Goal: Task Accomplishment & Management: Use online tool/utility

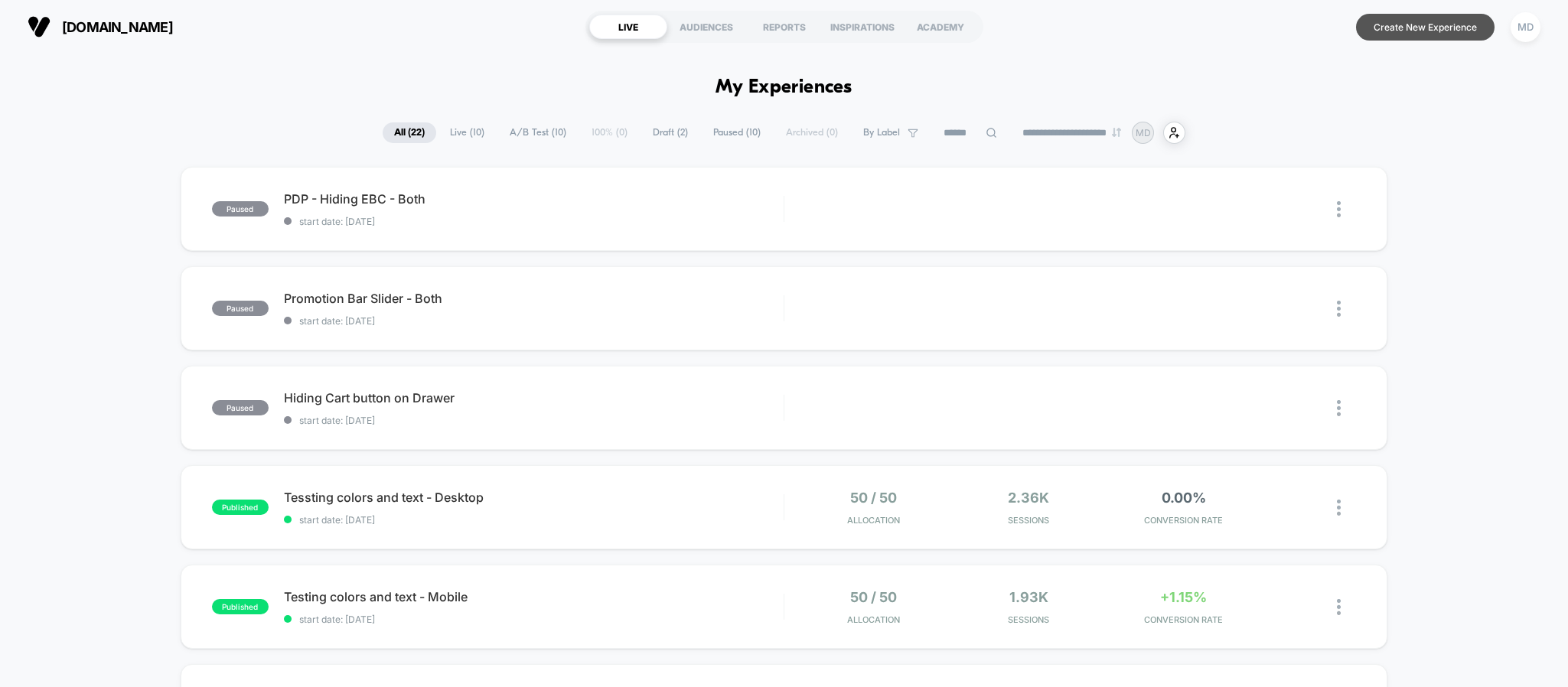
click at [1420, 29] on button "Create New Experience" at bounding box center [1426, 27] width 139 height 27
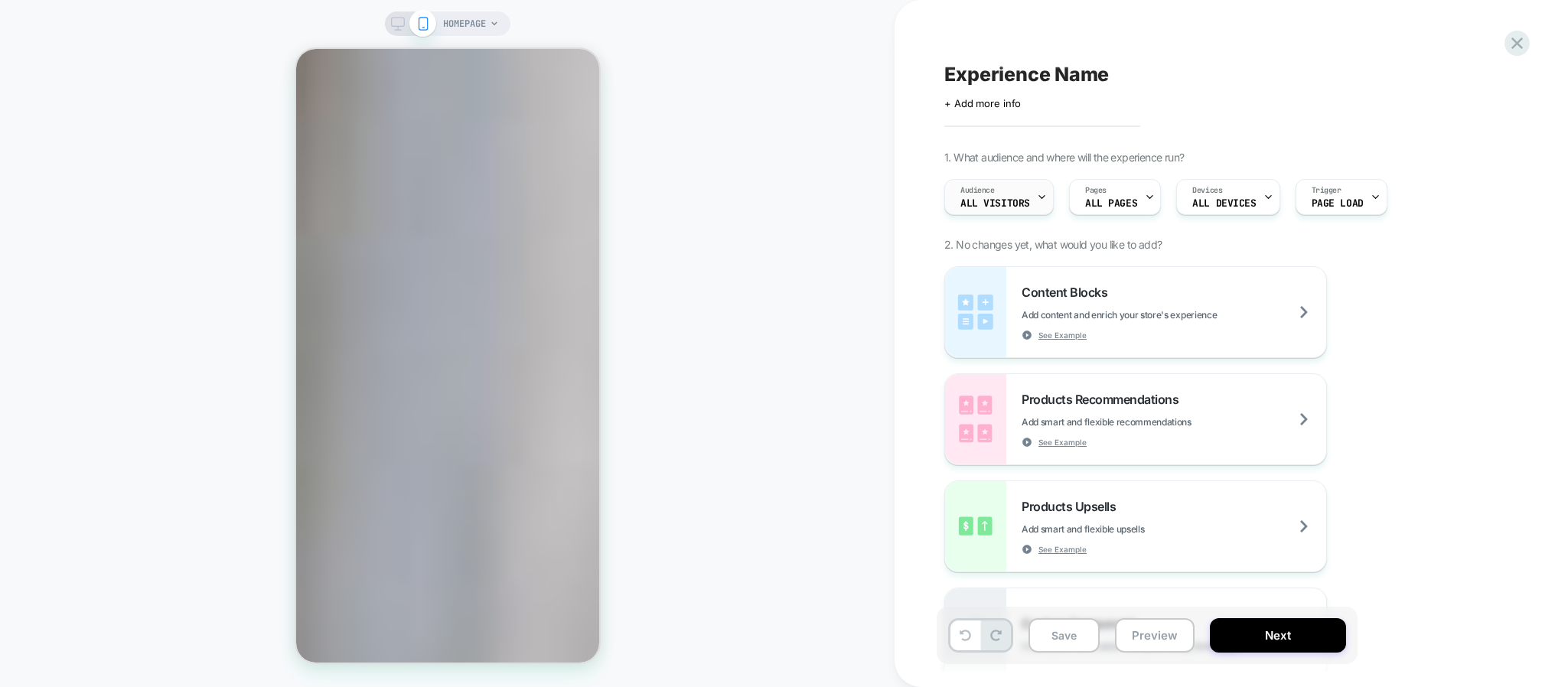
scroll to position [2296, 0]
click at [1254, 184] on div "Devices ALL DEVICES" at bounding box center [1224, 197] width 94 height 35
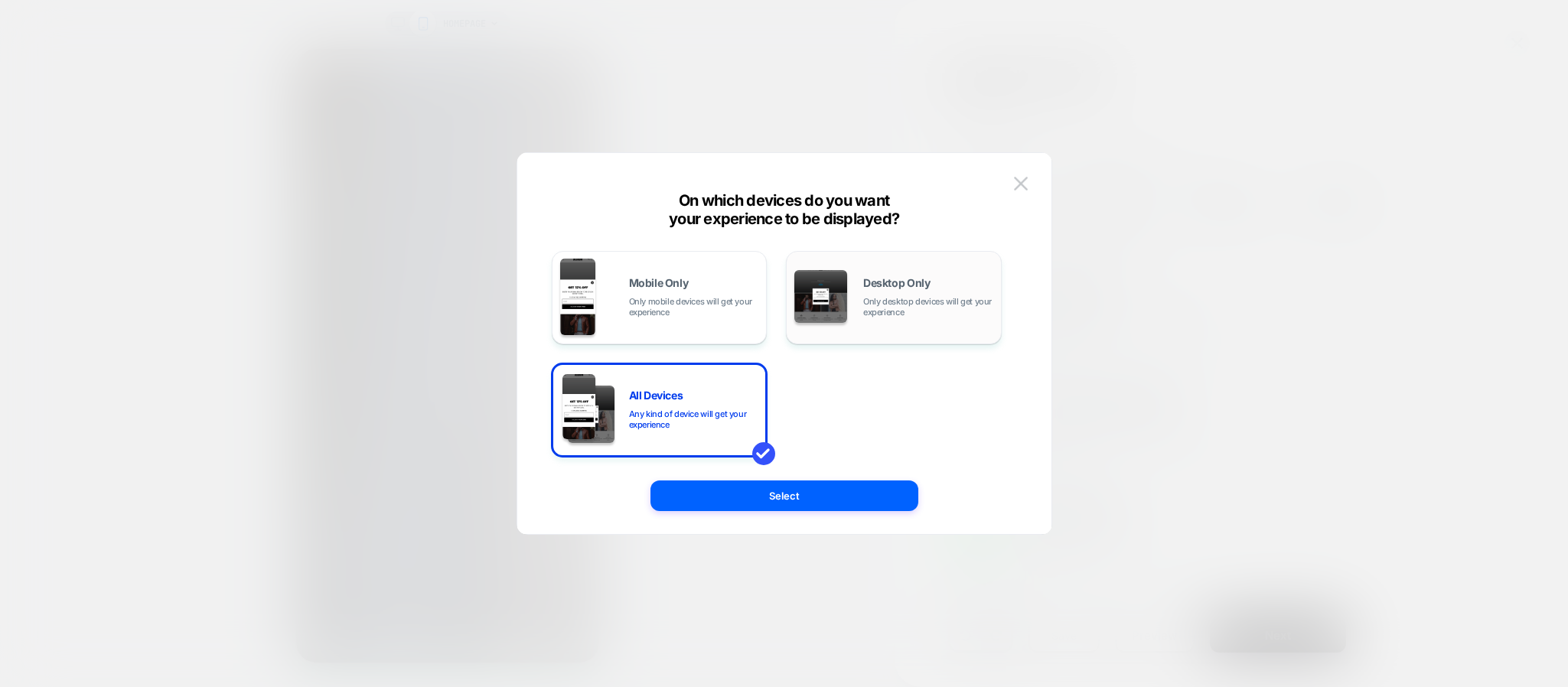
click at [841, 272] on img at bounding box center [821, 296] width 53 height 53
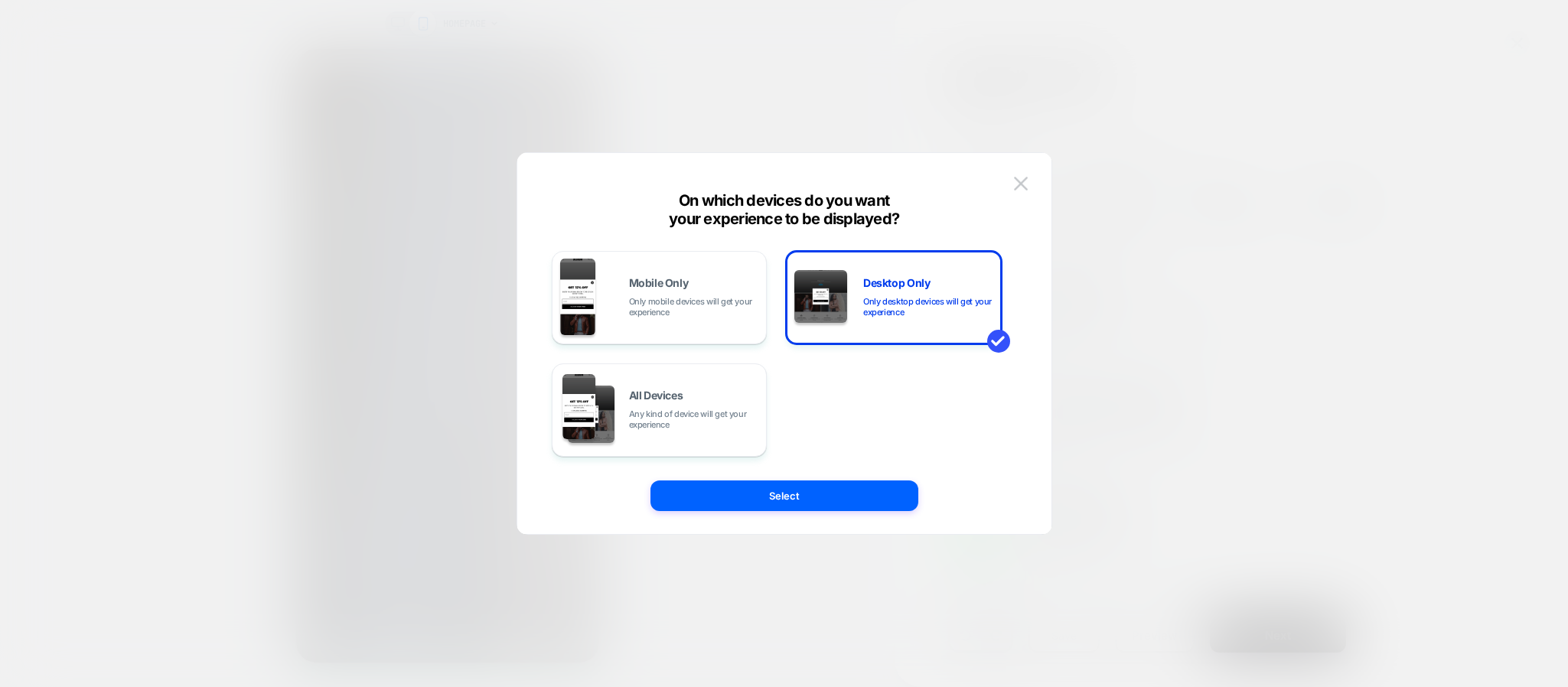
click at [783, 471] on div "Mobile Only Only mobile devices will get your experience Desktop Only Only desk…" at bounding box center [777, 344] width 488 height 320
click at [793, 496] on button "Select" at bounding box center [785, 496] width 268 height 30
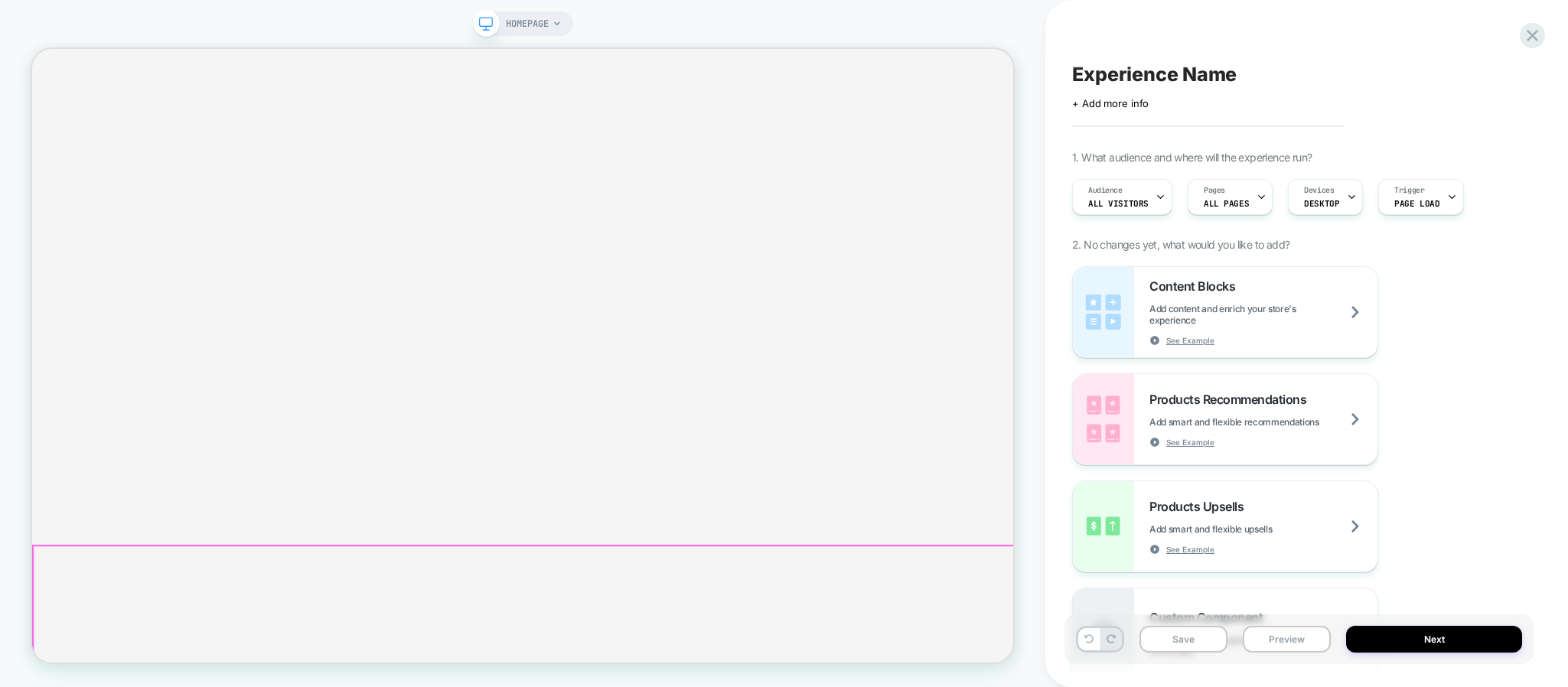
scroll to position [4556, 0]
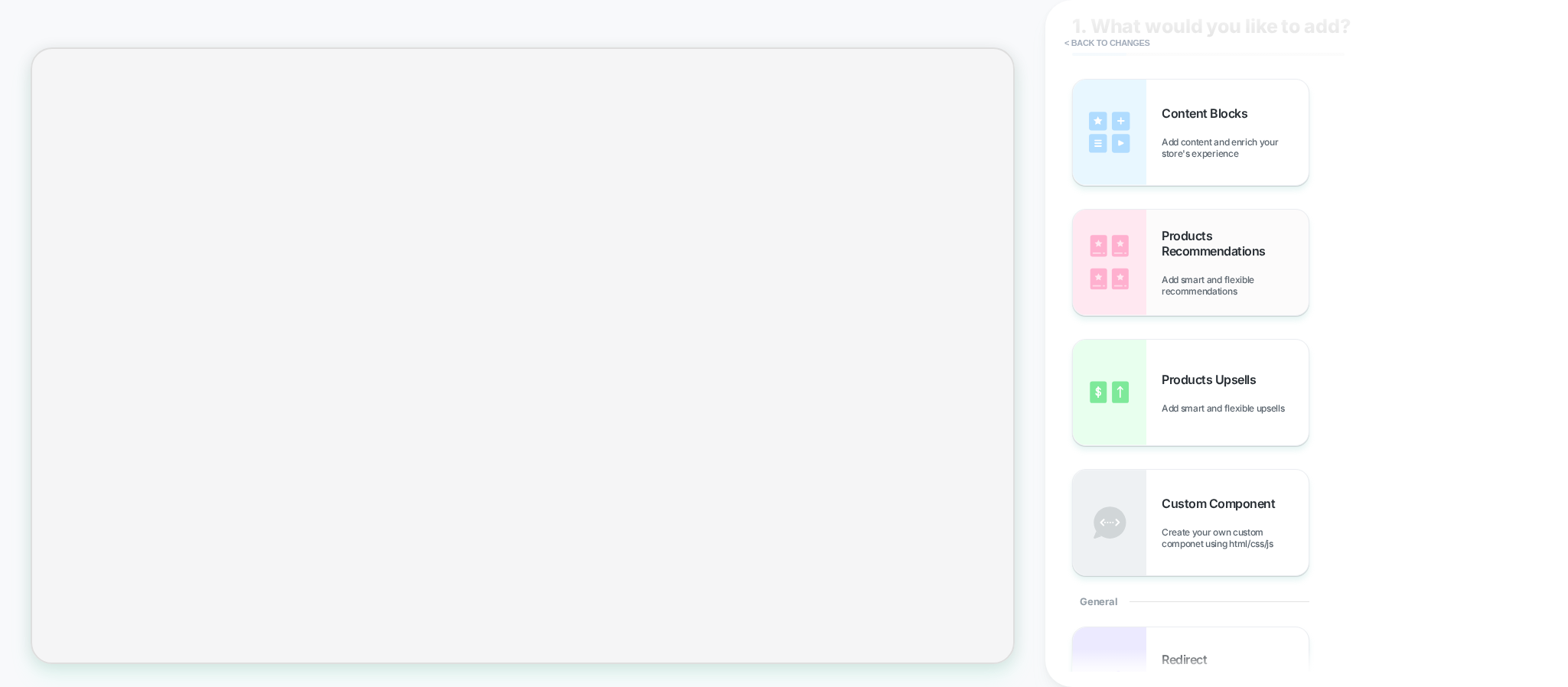
scroll to position [0, 0]
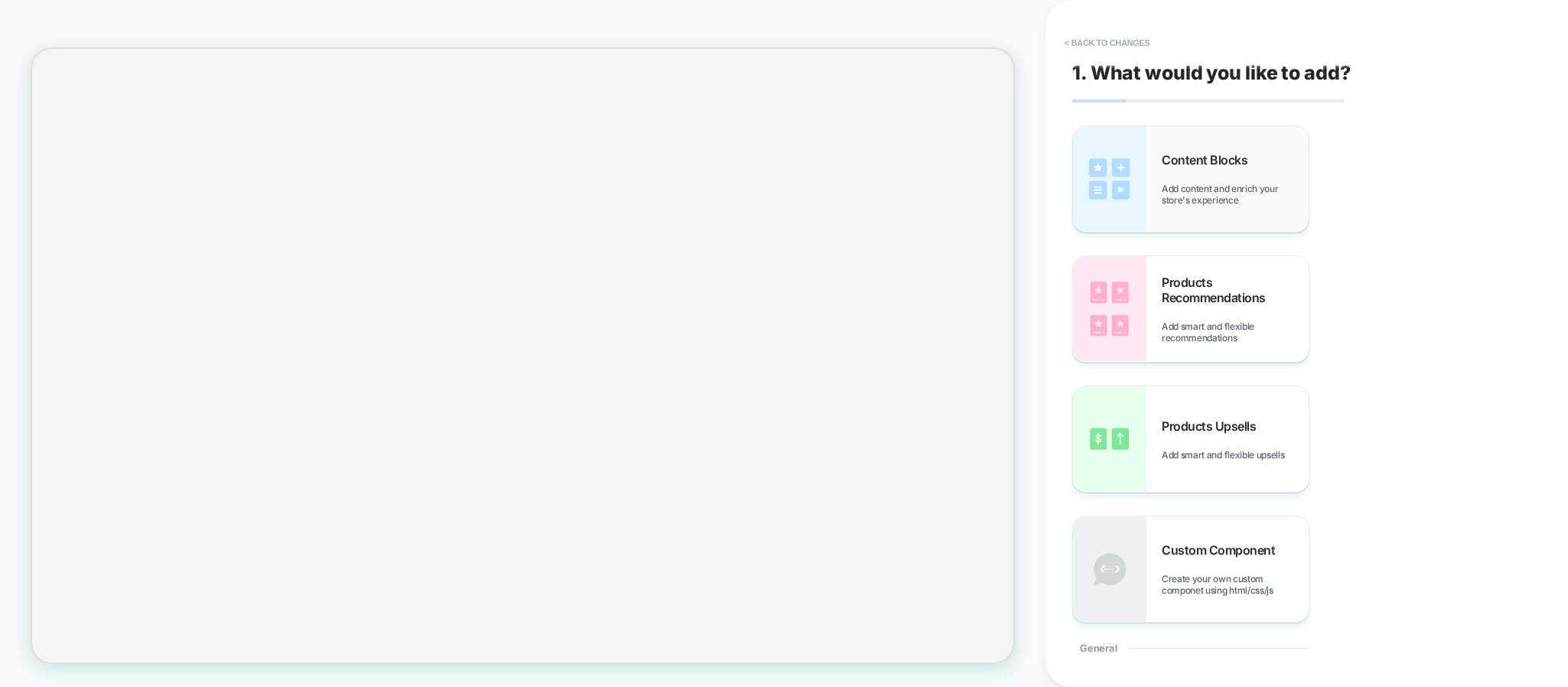
click at [1167, 181] on div "Content Blocks Add content and enrich your store's experience" at bounding box center [1235, 179] width 147 height 54
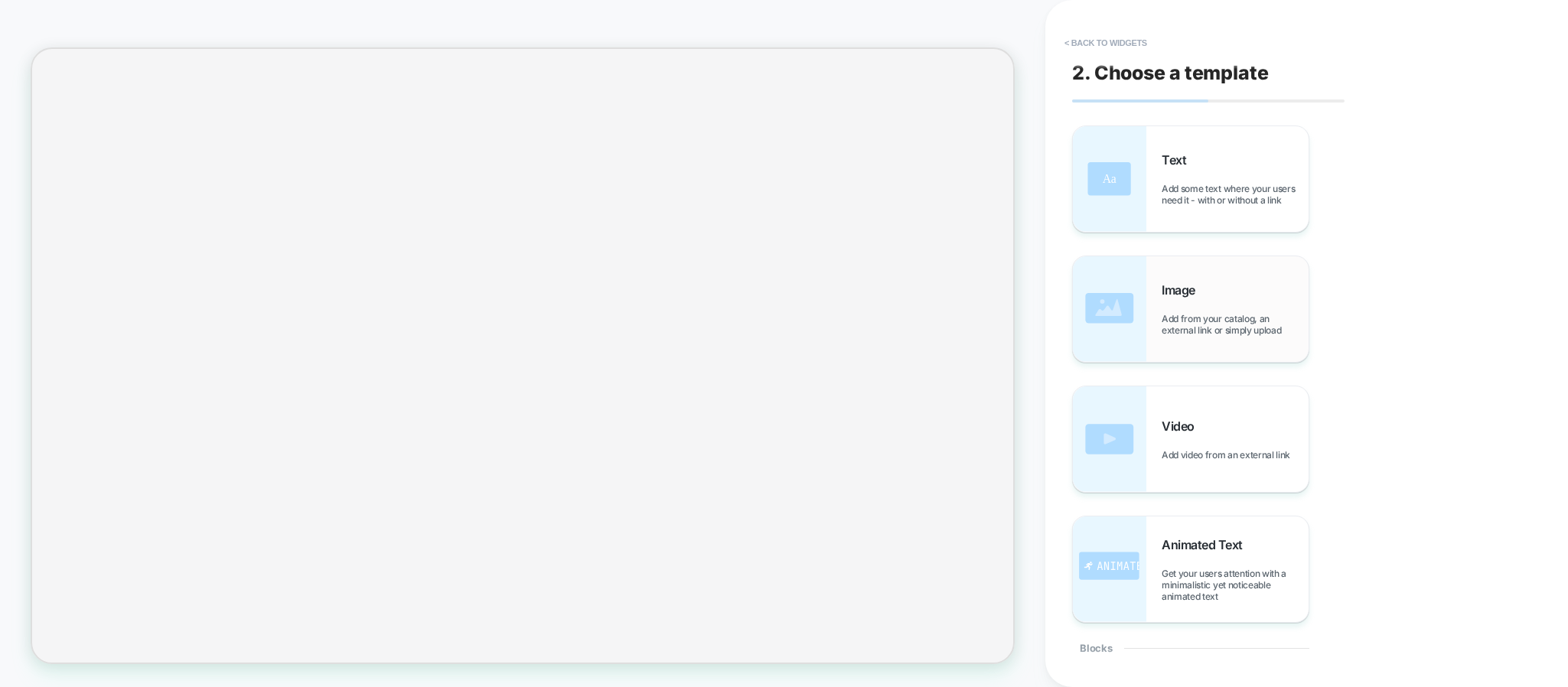
click at [1197, 290] on span "Image" at bounding box center [1182, 290] width 41 height 15
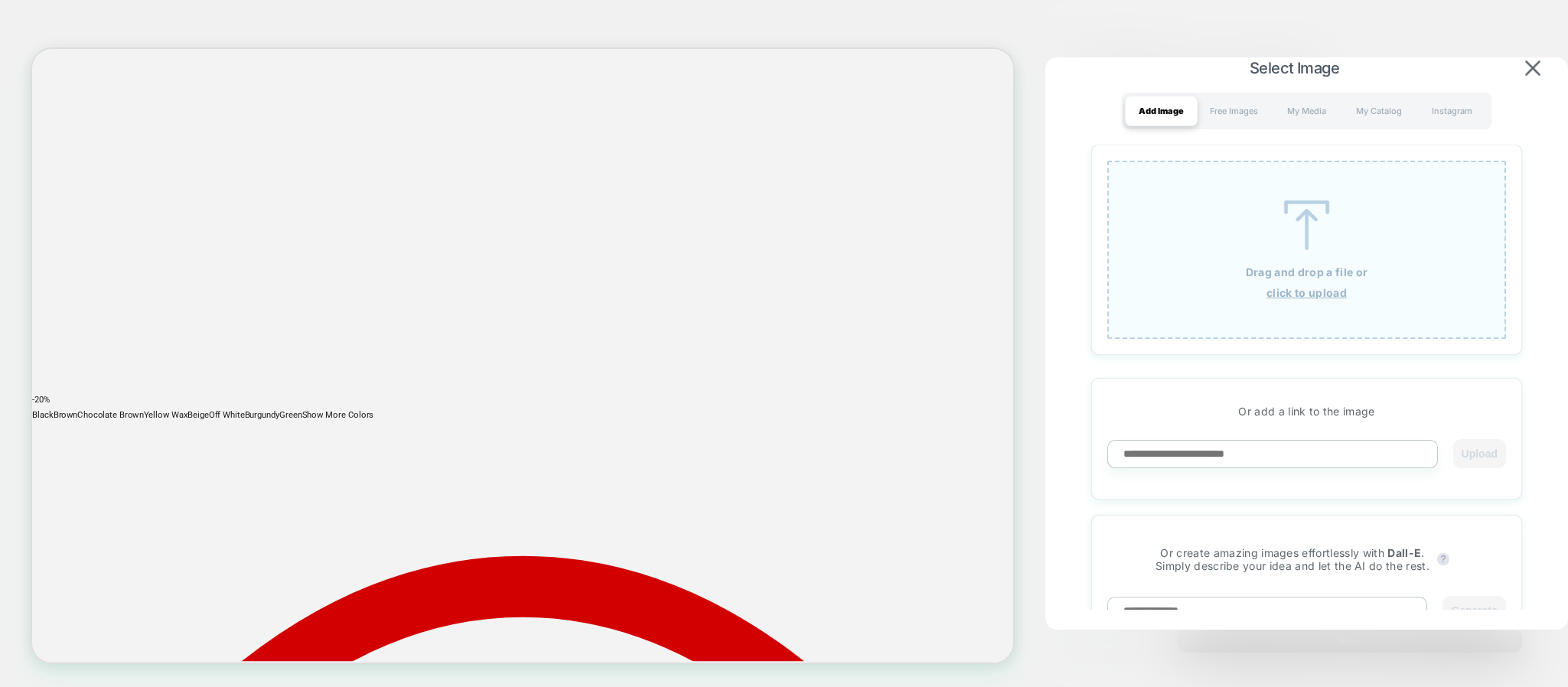
scroll to position [4842, 0]
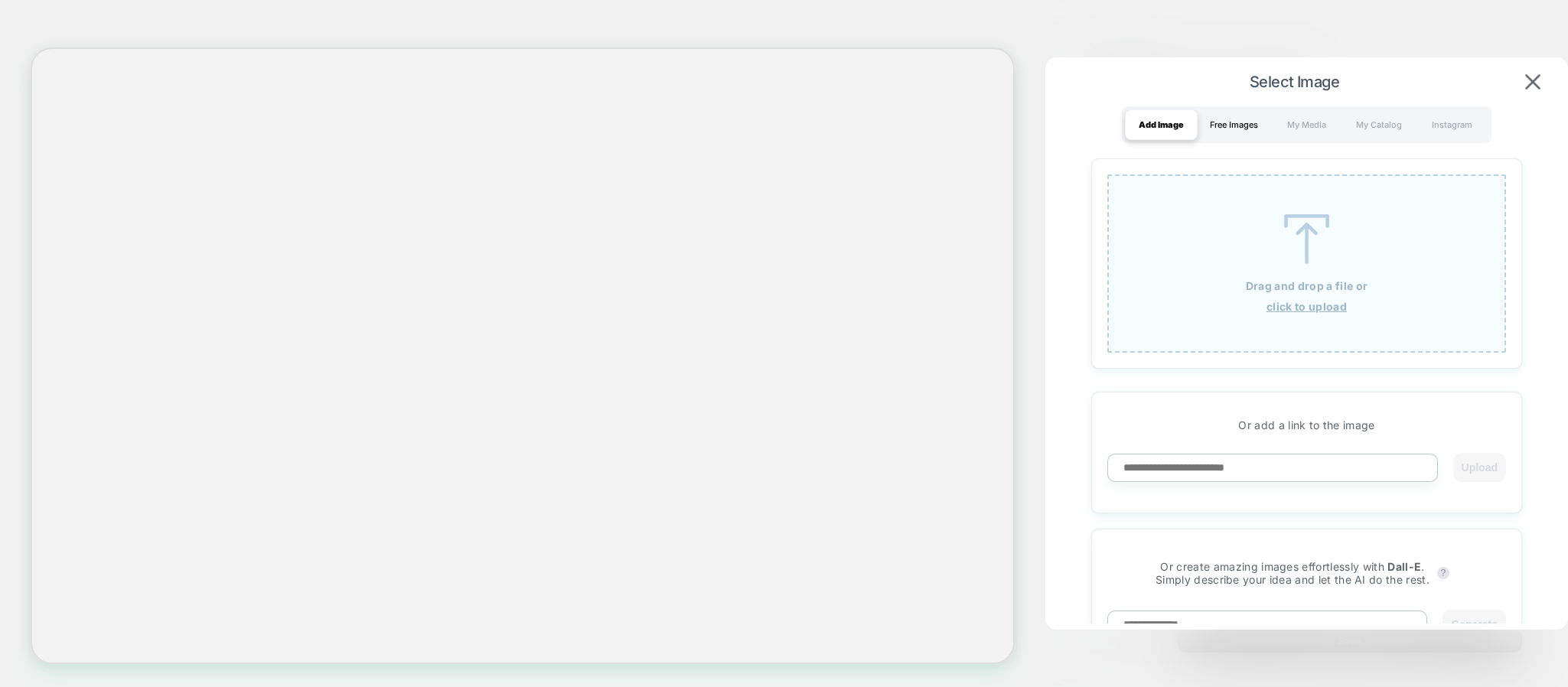
click at [1227, 126] on div "Free Images" at bounding box center [1235, 125] width 72 height 30
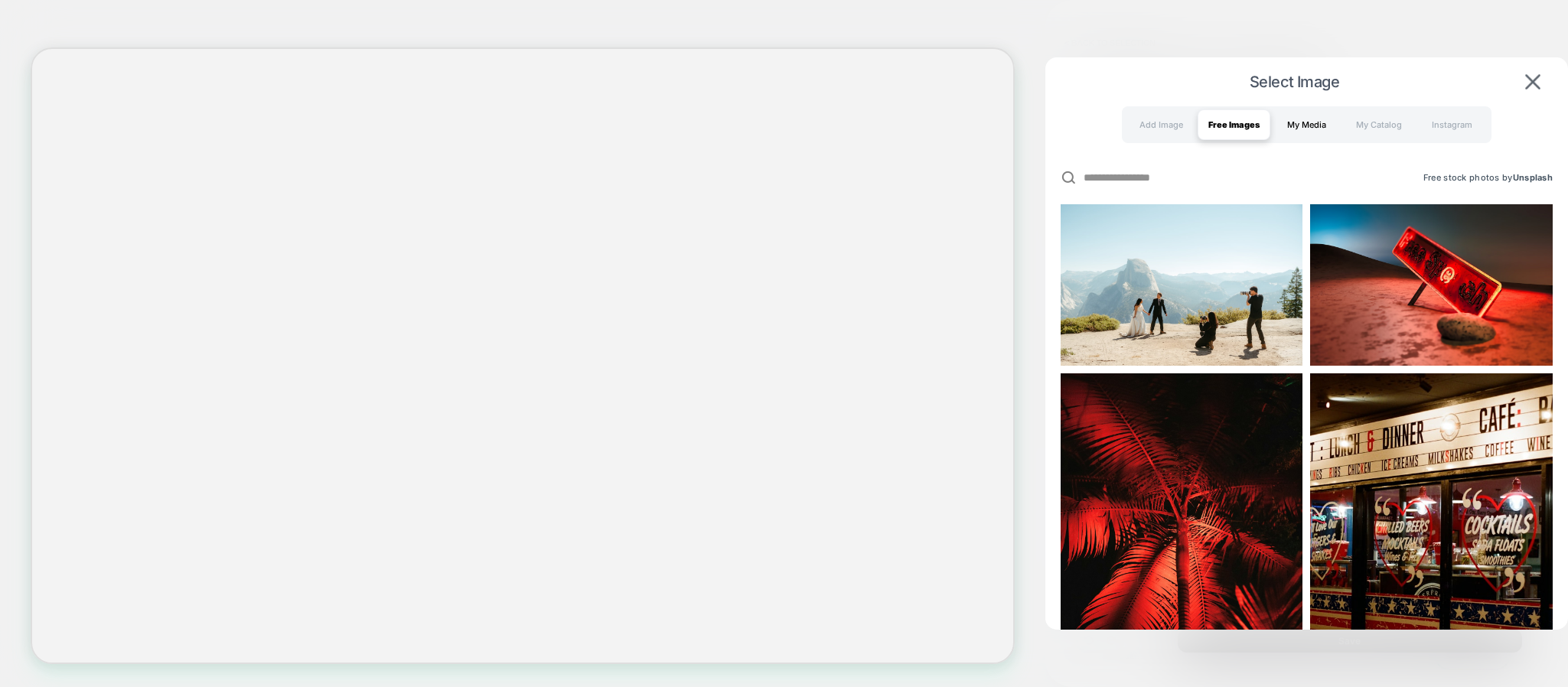
click at [1296, 127] on div "My Media" at bounding box center [1307, 125] width 72 height 30
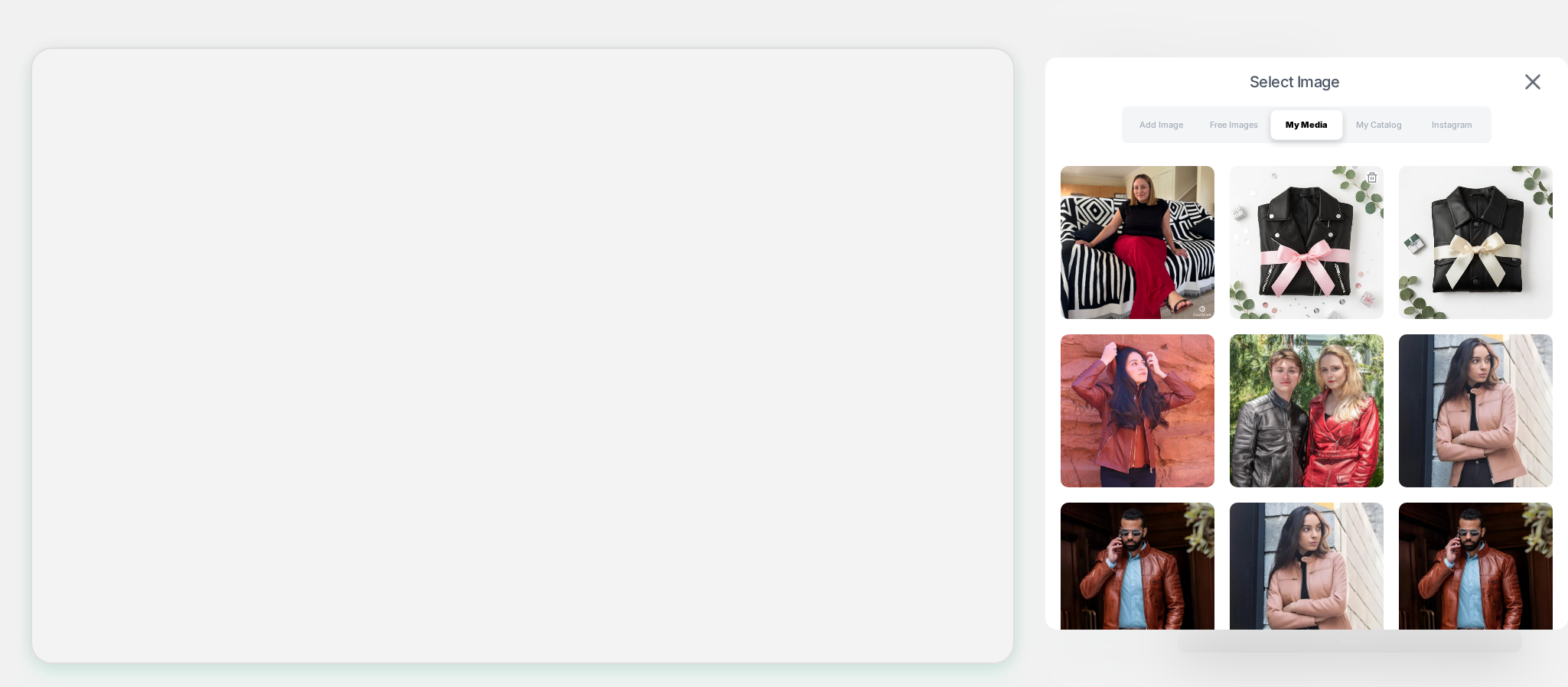
click at [1318, 209] on img at bounding box center [1307, 242] width 154 height 153
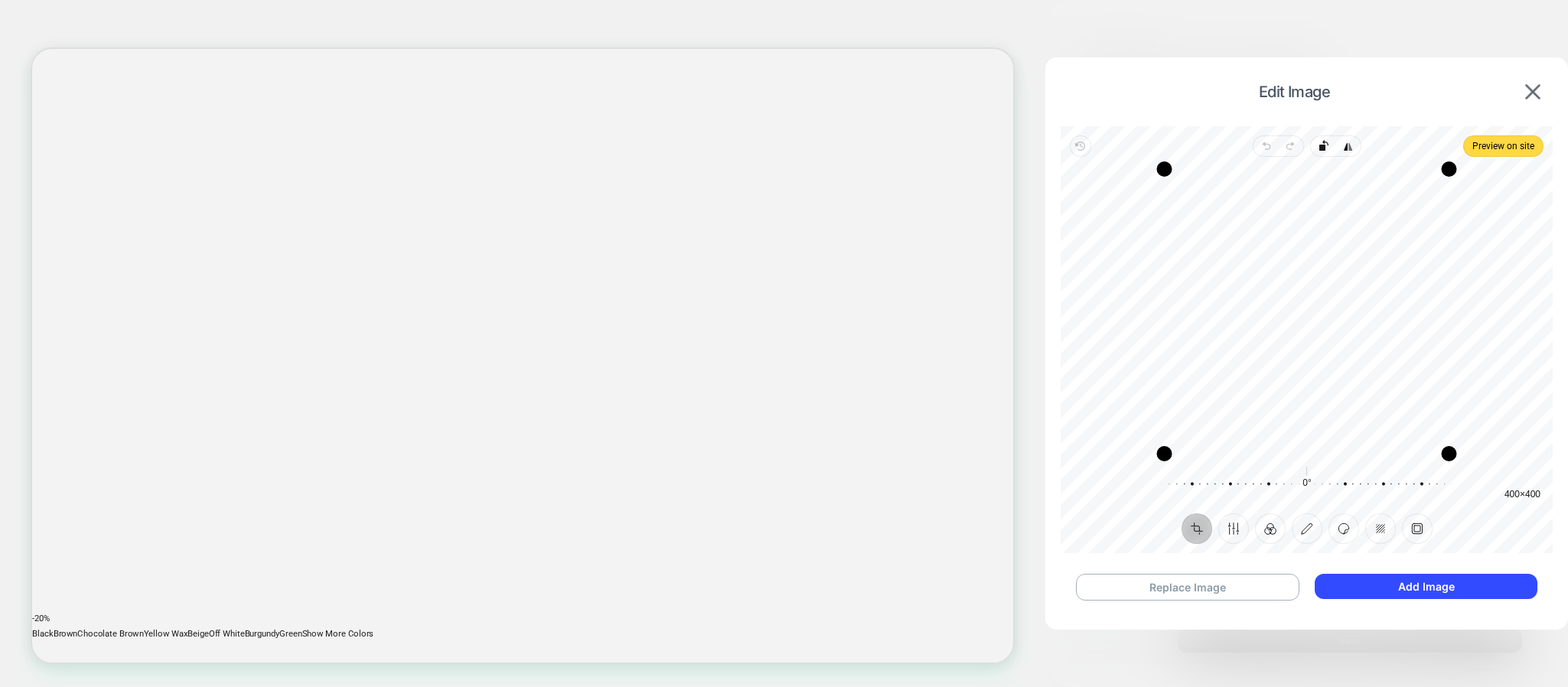
scroll to position [4956, 0]
drag, startPoint x: 1452, startPoint y: 455, endPoint x: 1316, endPoint y: 291, distance: 213.1
click at [1316, 291] on div "Drag corner br" at bounding box center [1315, 290] width 15 height 15
click at [1222, 588] on button "Replace Image" at bounding box center [1187, 588] width 223 height 27
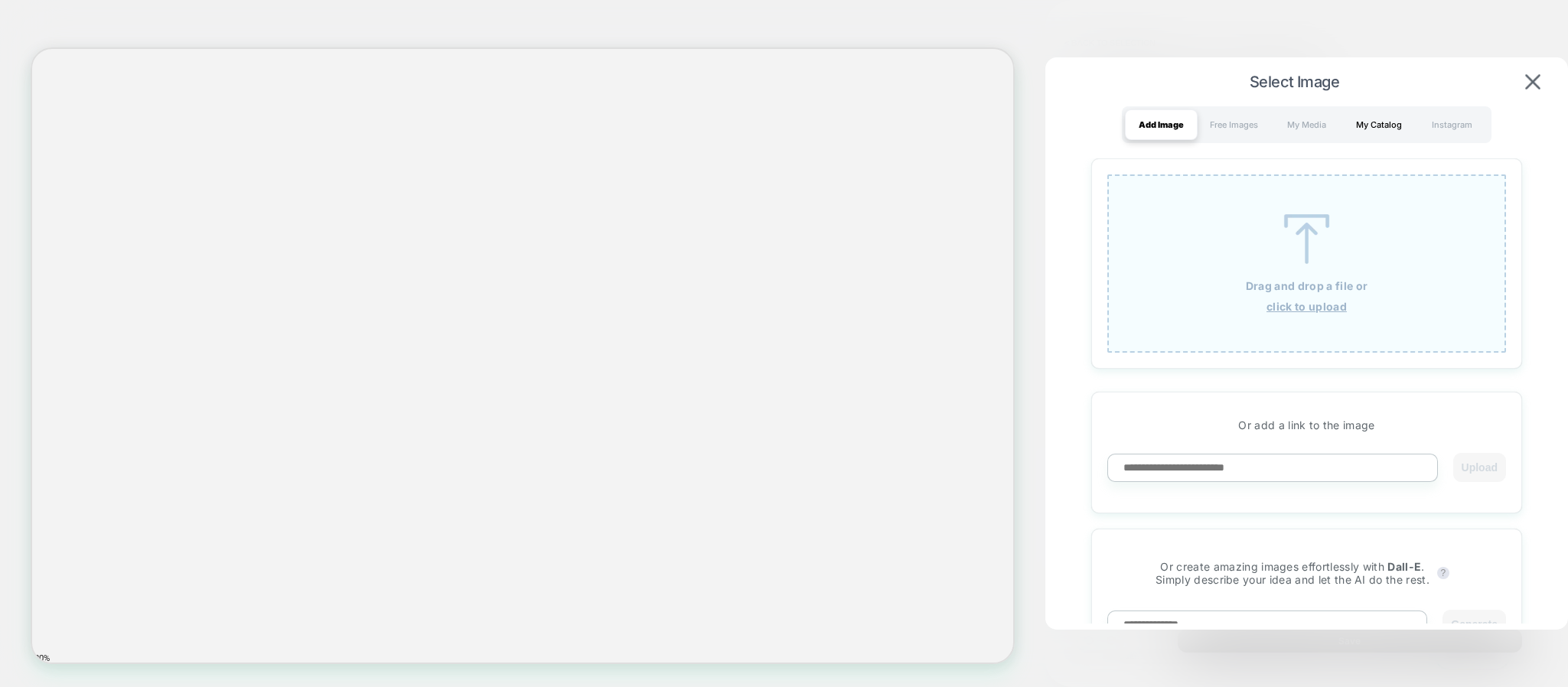
click at [1390, 115] on div "My Catalog" at bounding box center [1379, 125] width 72 height 30
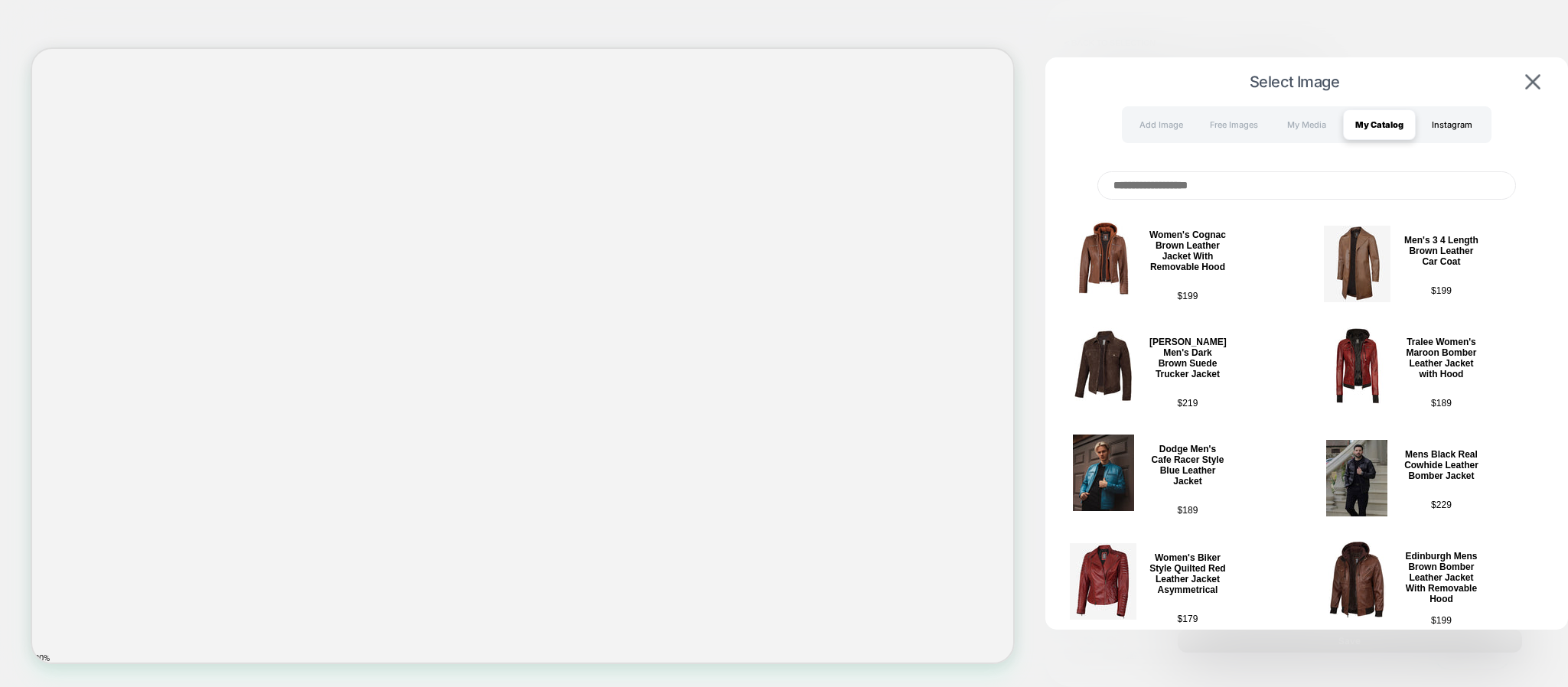
click at [1457, 110] on div "Instagram" at bounding box center [1453, 125] width 72 height 30
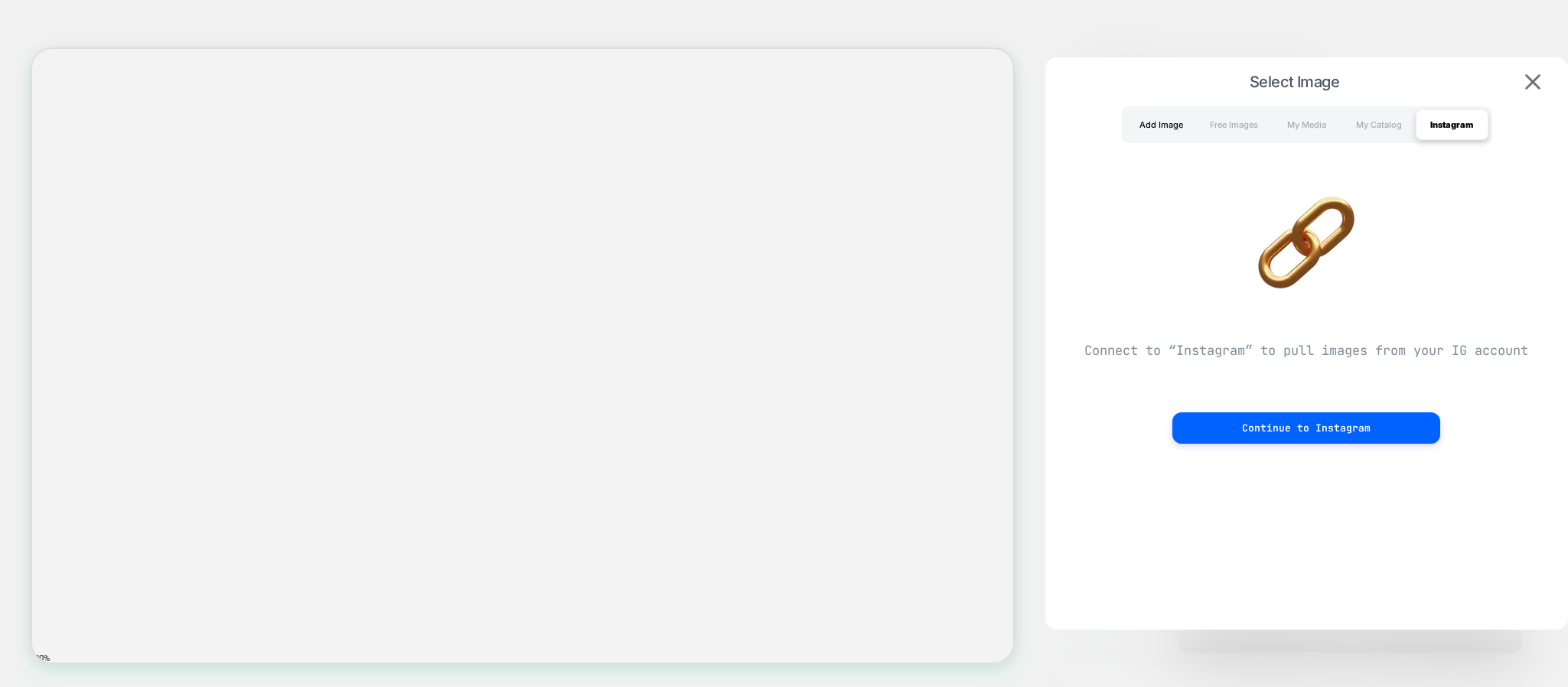
click at [1186, 126] on div "Add Image" at bounding box center [1161, 125] width 72 height 30
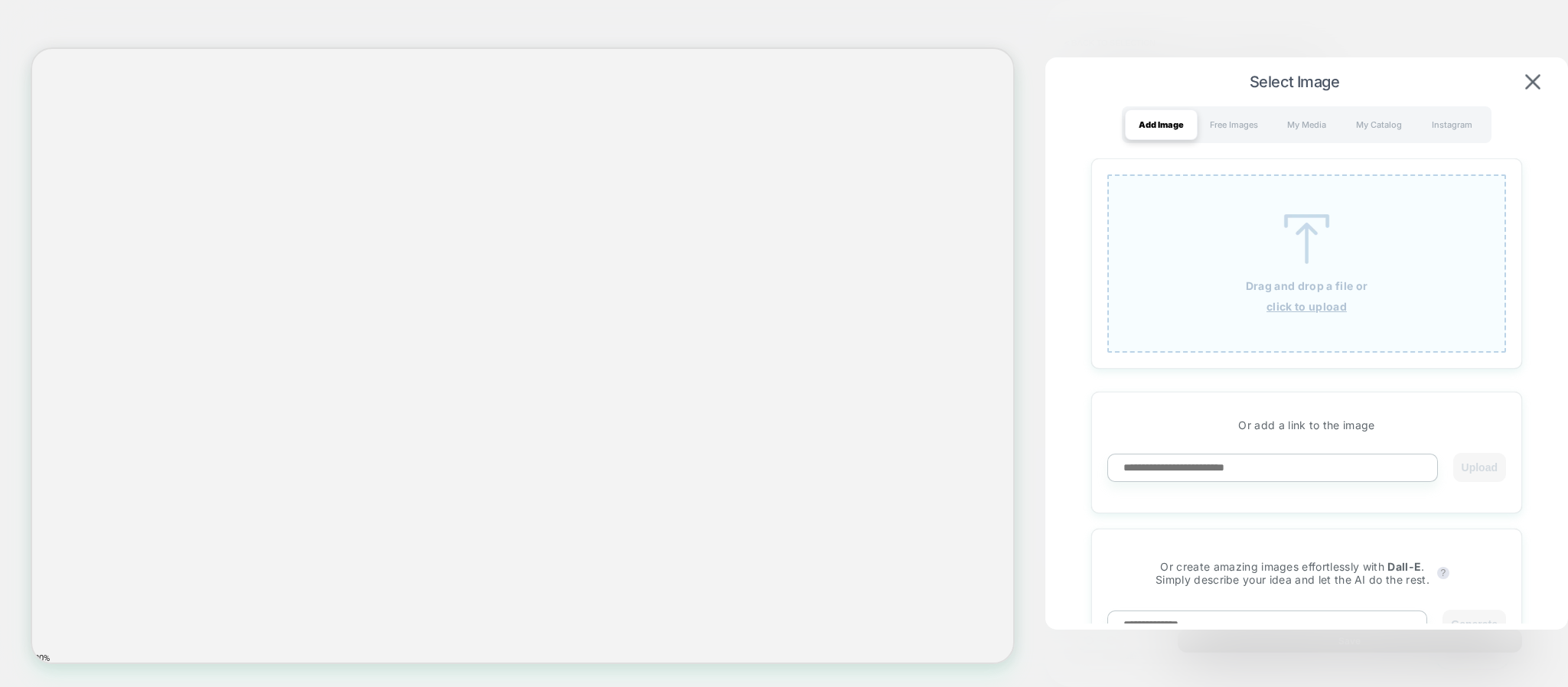
click at [1287, 272] on div "Drag and drop a file or click to upload" at bounding box center [1307, 264] width 399 height 178
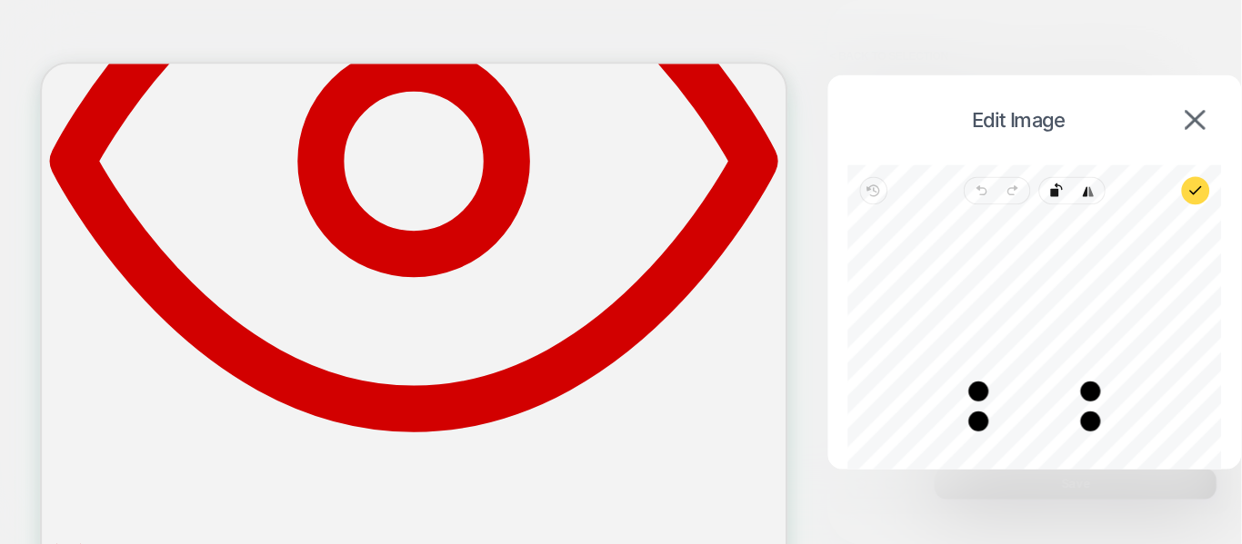
scroll to position [6345, 0]
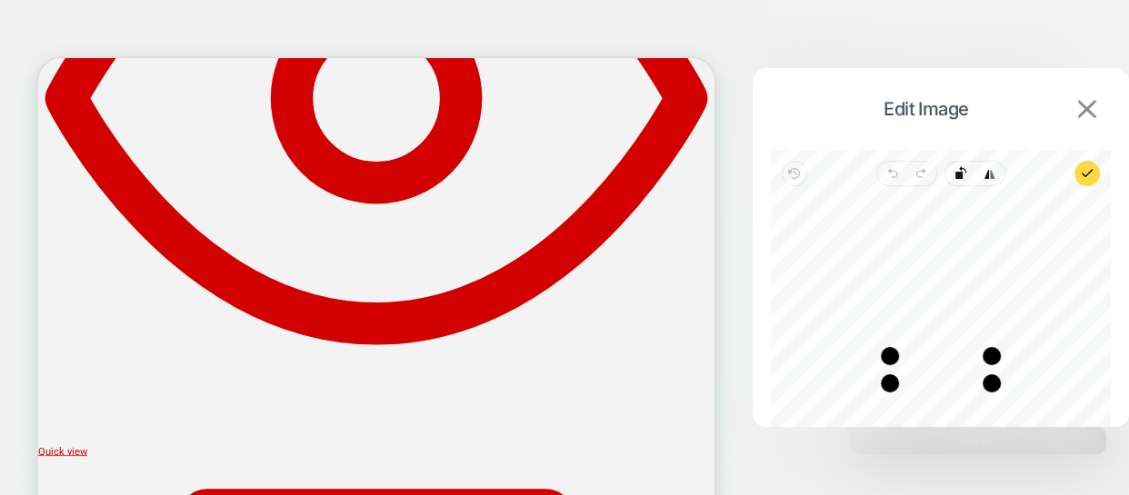
click at [1084, 102] on img at bounding box center [1087, 109] width 18 height 18
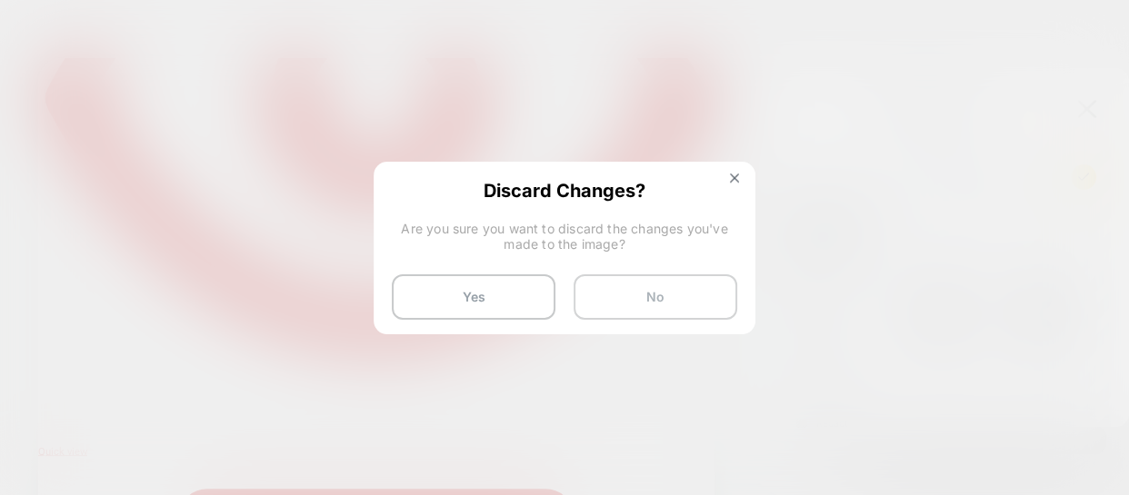
click at [584, 291] on button "No" at bounding box center [656, 297] width 164 height 45
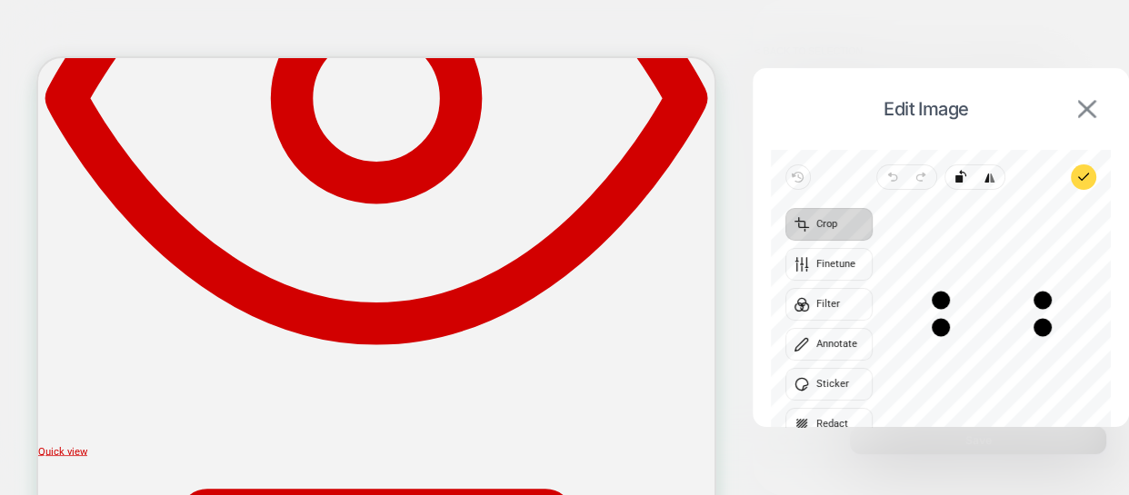
click at [1088, 106] on img at bounding box center [1087, 109] width 18 height 18
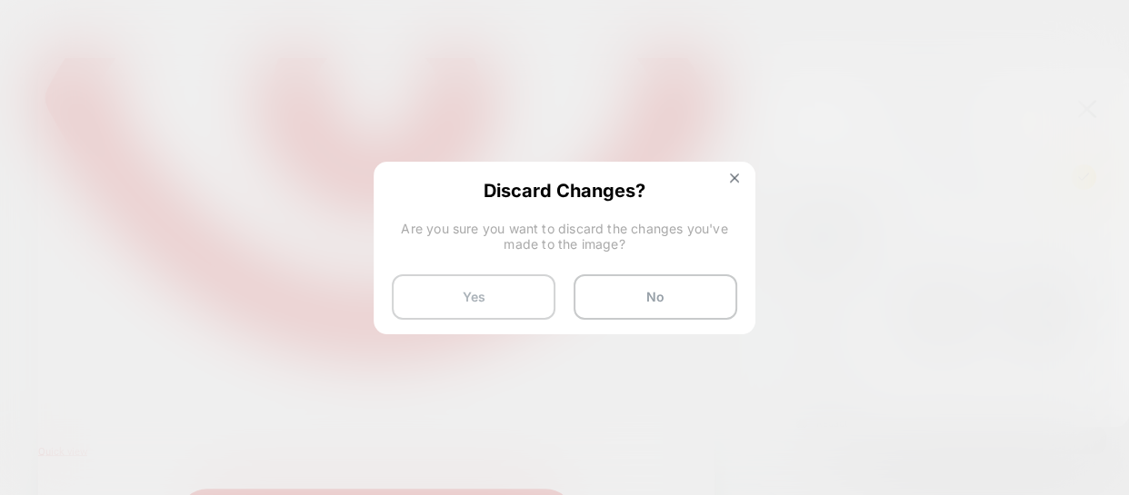
click at [512, 295] on button "Yes" at bounding box center [474, 297] width 164 height 45
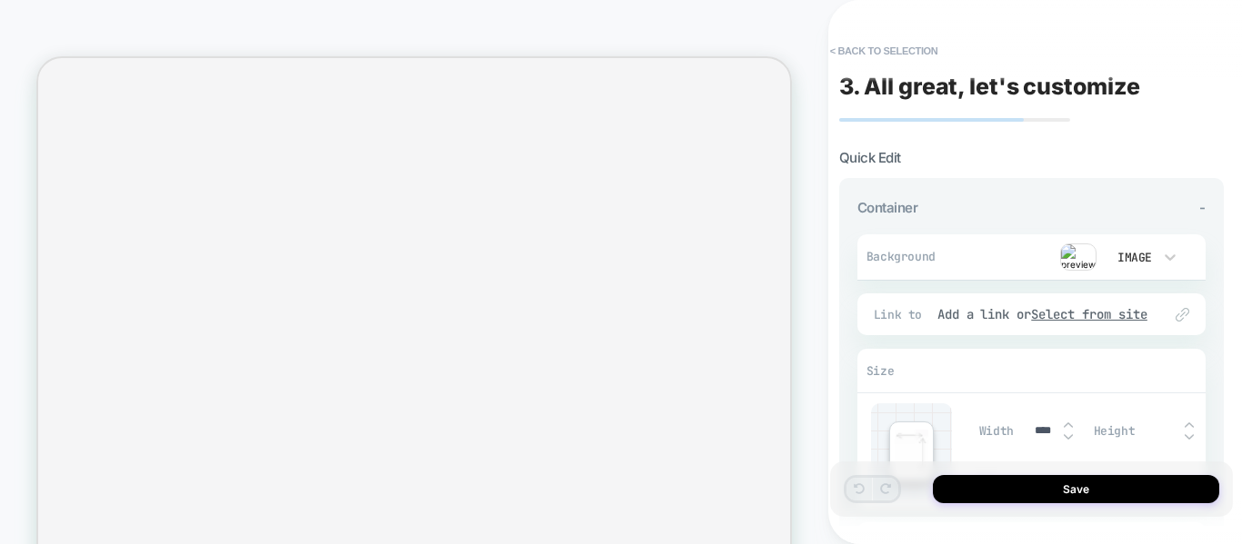
scroll to position [5583, 0]
click at [1098, 254] on div "Image" at bounding box center [1141, 257] width 91 height 35
click at [893, 51] on button "< Back to experience" at bounding box center [887, 50] width 133 height 29
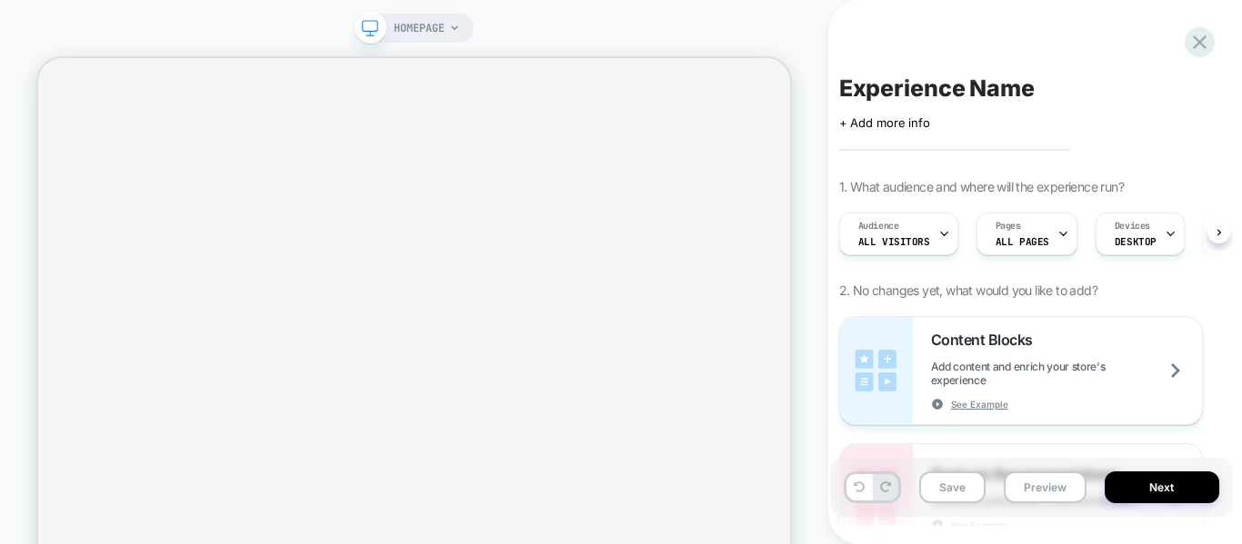
scroll to position [0, 1]
click at [1204, 42] on icon at bounding box center [1199, 42] width 25 height 25
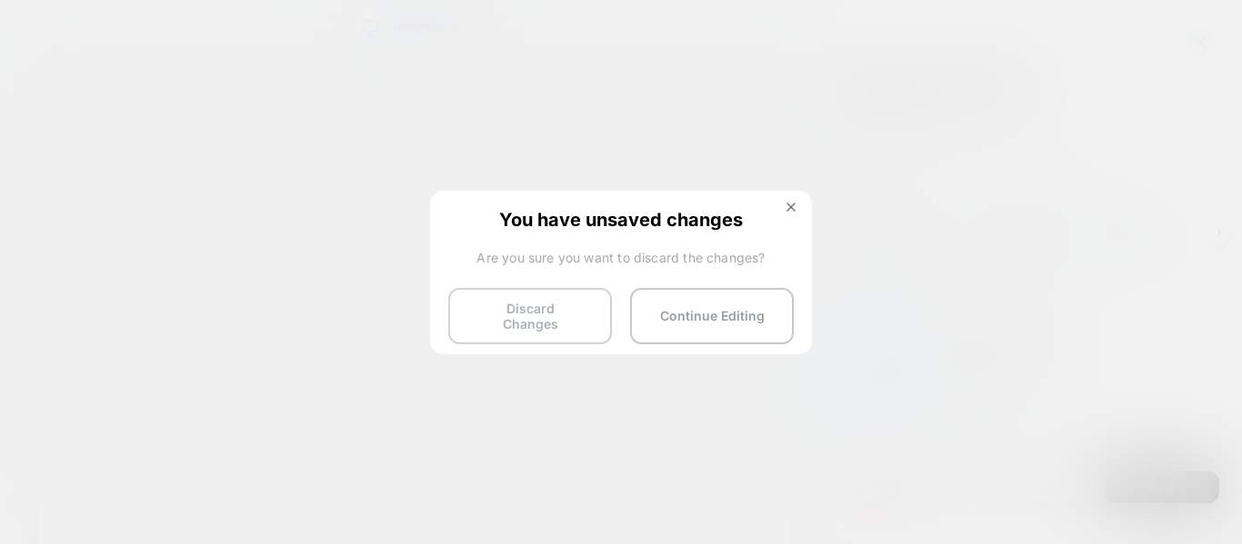
click at [553, 307] on button "Discard Changes" at bounding box center [530, 316] width 164 height 56
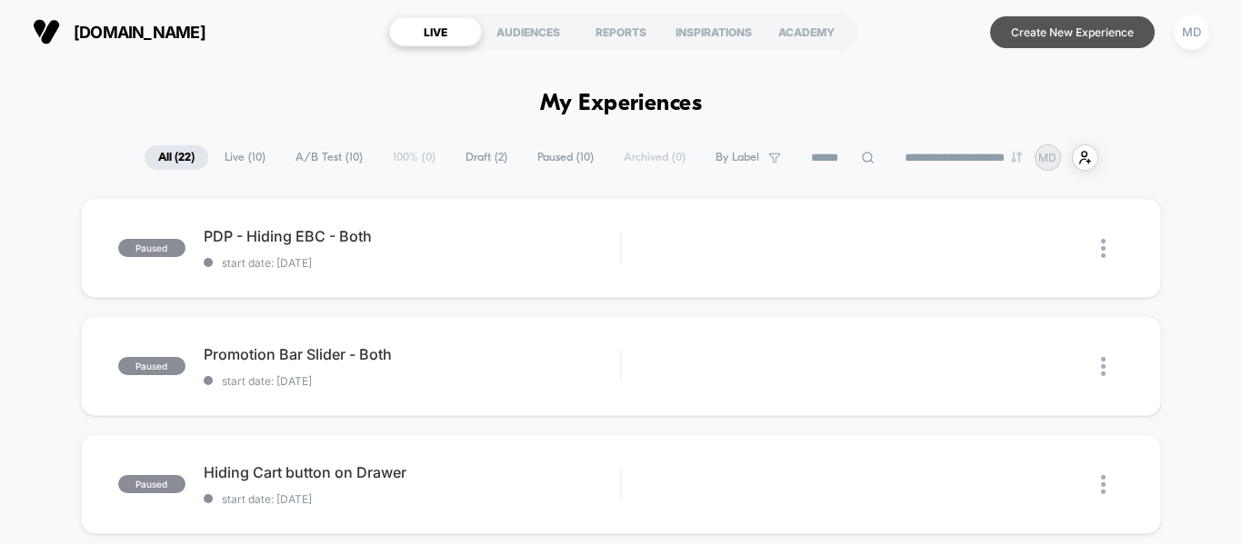
click at [1081, 33] on button "Create New Experience" at bounding box center [1072, 32] width 165 height 32
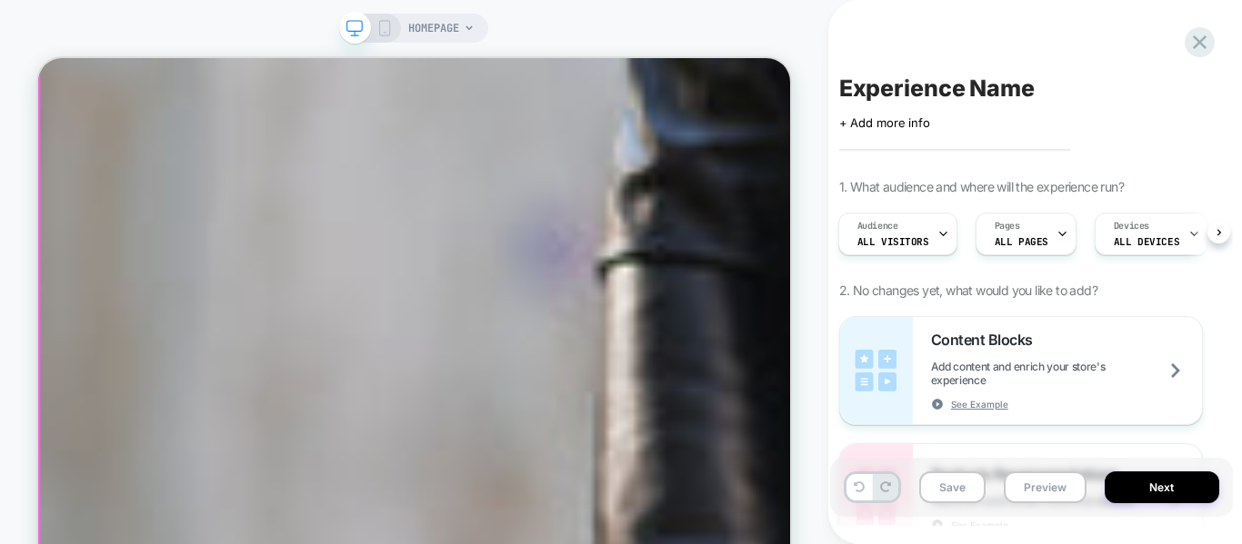
scroll to position [4613, 0]
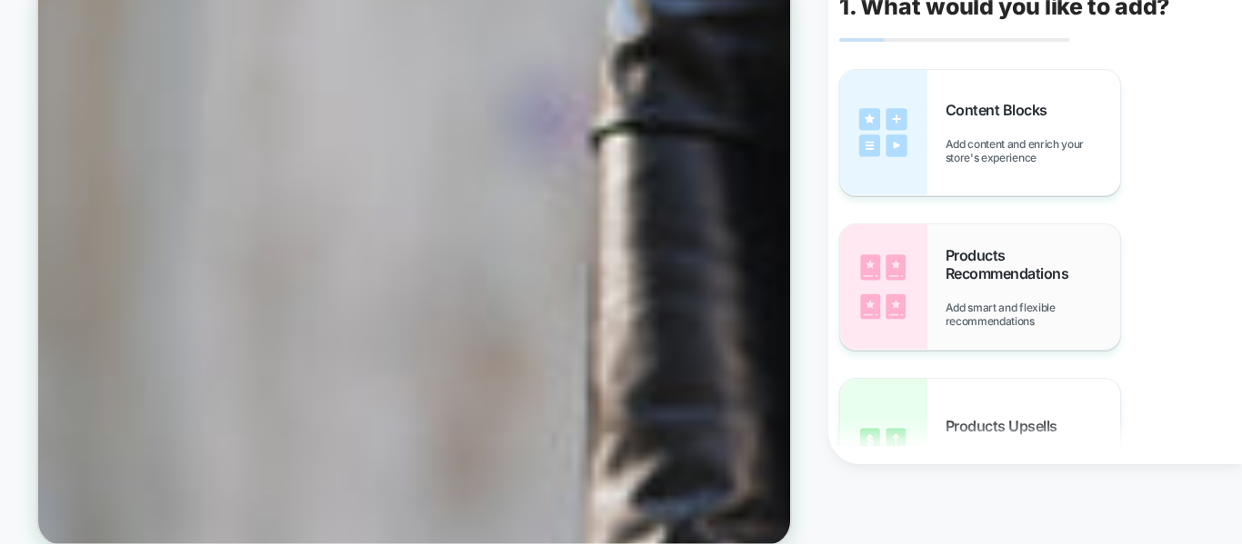
scroll to position [110, 0]
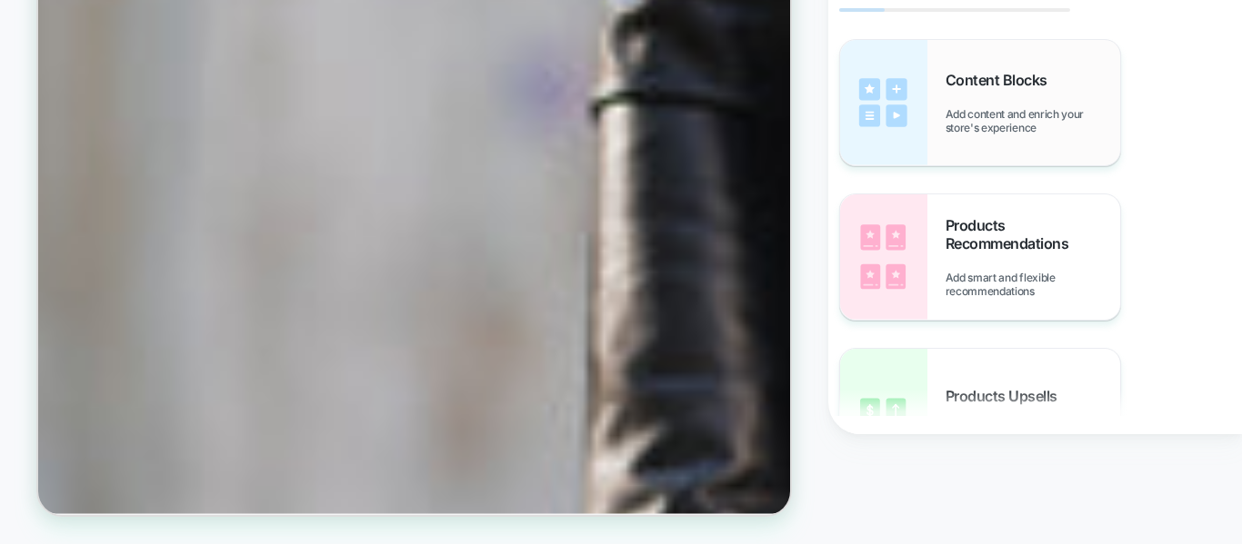
click at [978, 128] on span "Add content and enrich your store's experience" at bounding box center [1032, 120] width 175 height 27
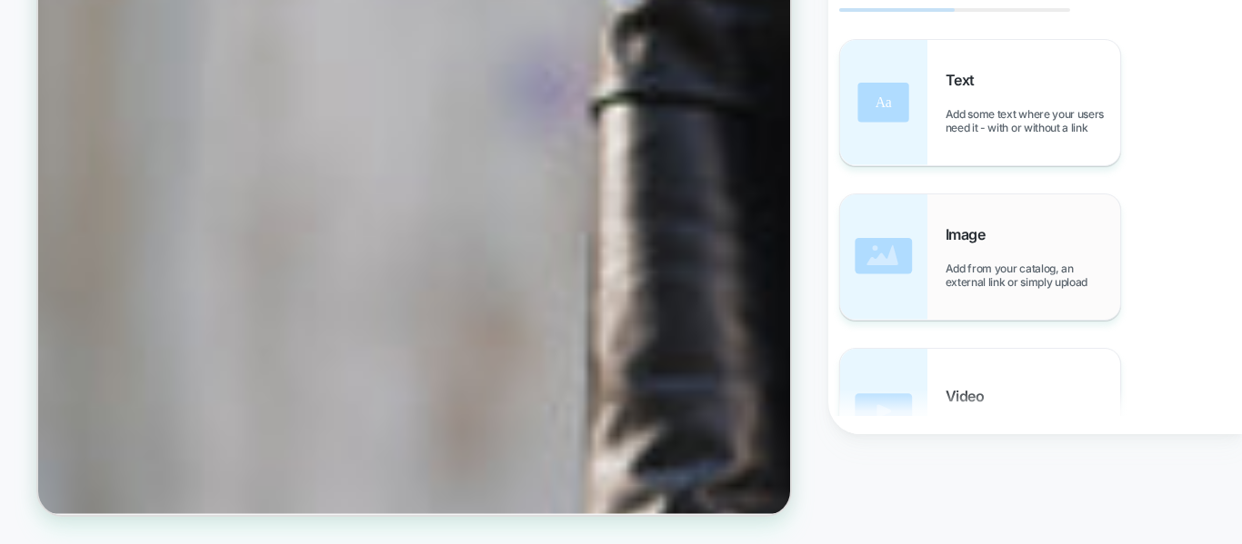
click at [974, 223] on div "Image Add from your catalog, an external link or simply upload" at bounding box center [980, 257] width 280 height 125
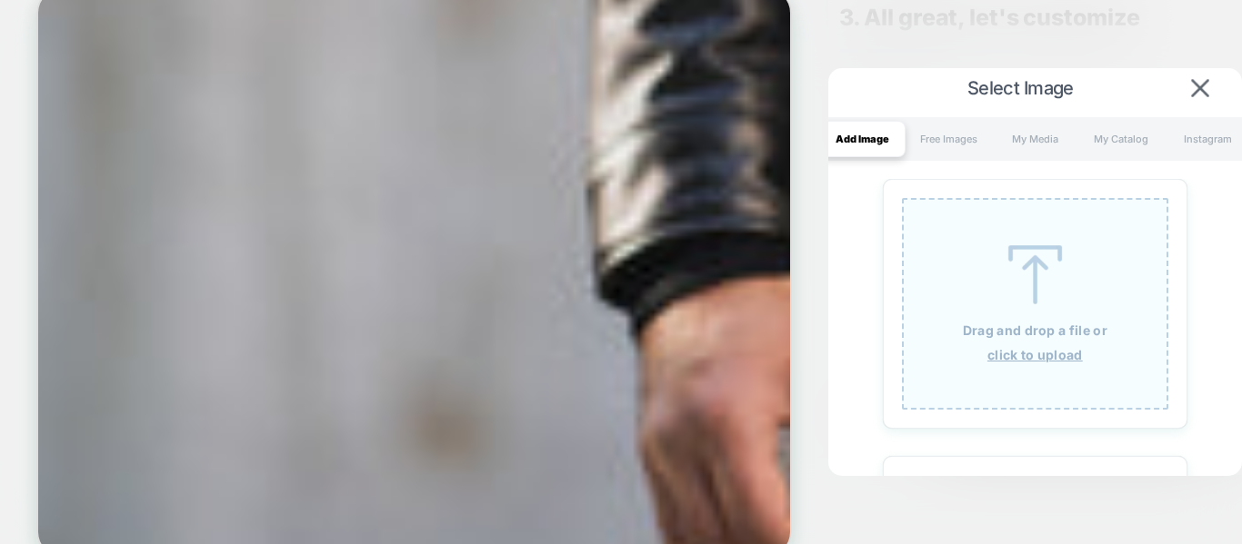
scroll to position [5276, 0]
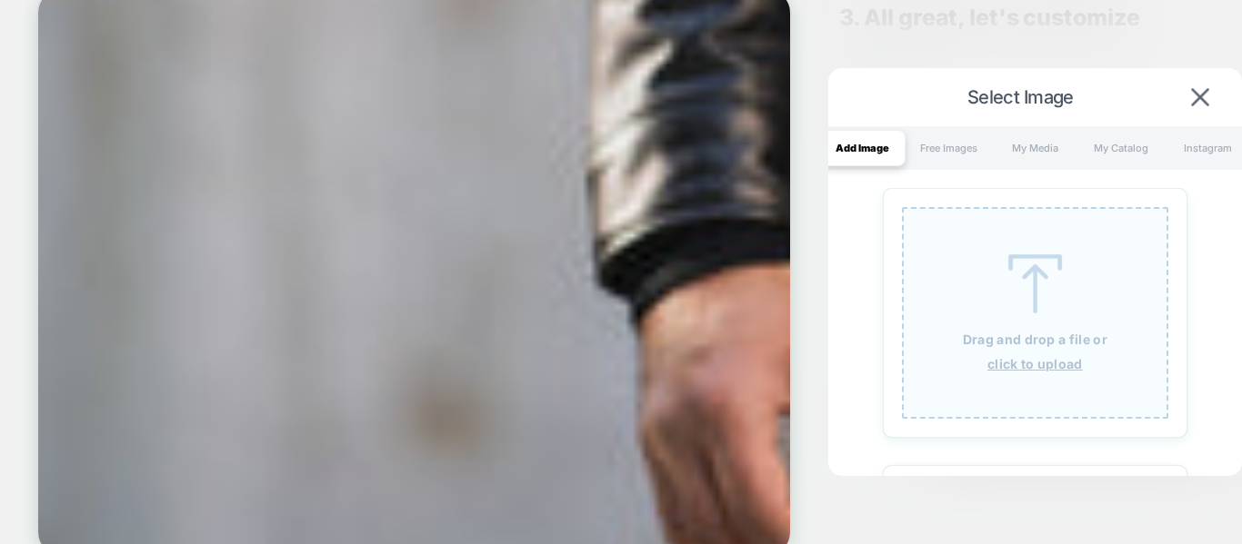
click at [1019, 266] on img at bounding box center [1034, 284] width 82 height 59
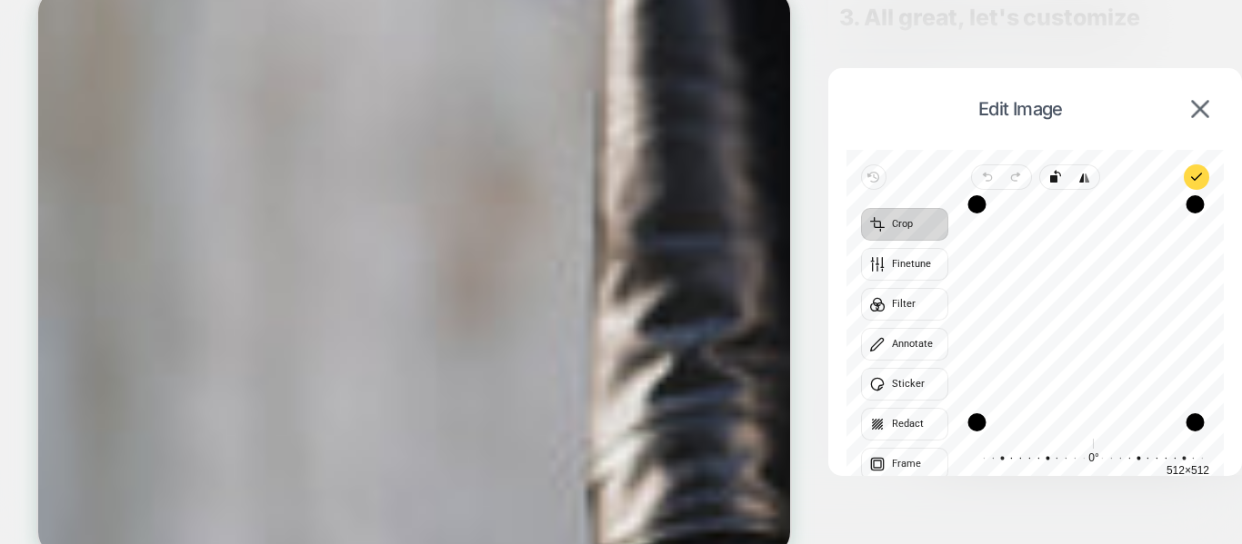
scroll to position [4860, 0]
drag, startPoint x: 1198, startPoint y: 425, endPoint x: 1049, endPoint y: 290, distance: 201.4
click at [1049, 290] on div "Drag corner br" at bounding box center [1045, 286] width 18 height 18
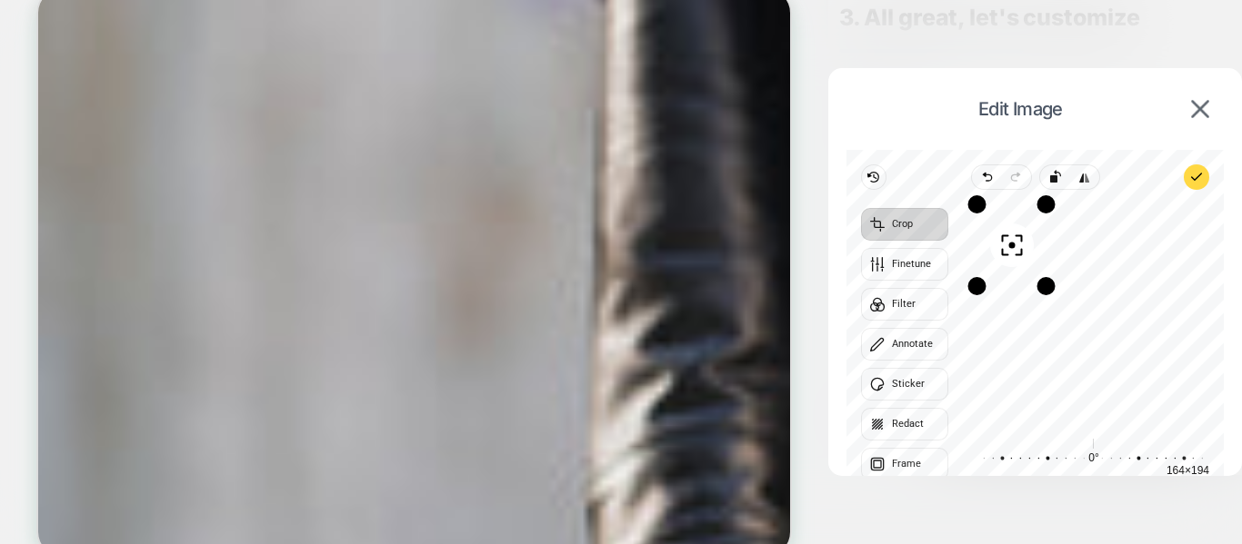
scroll to position [4655, 0]
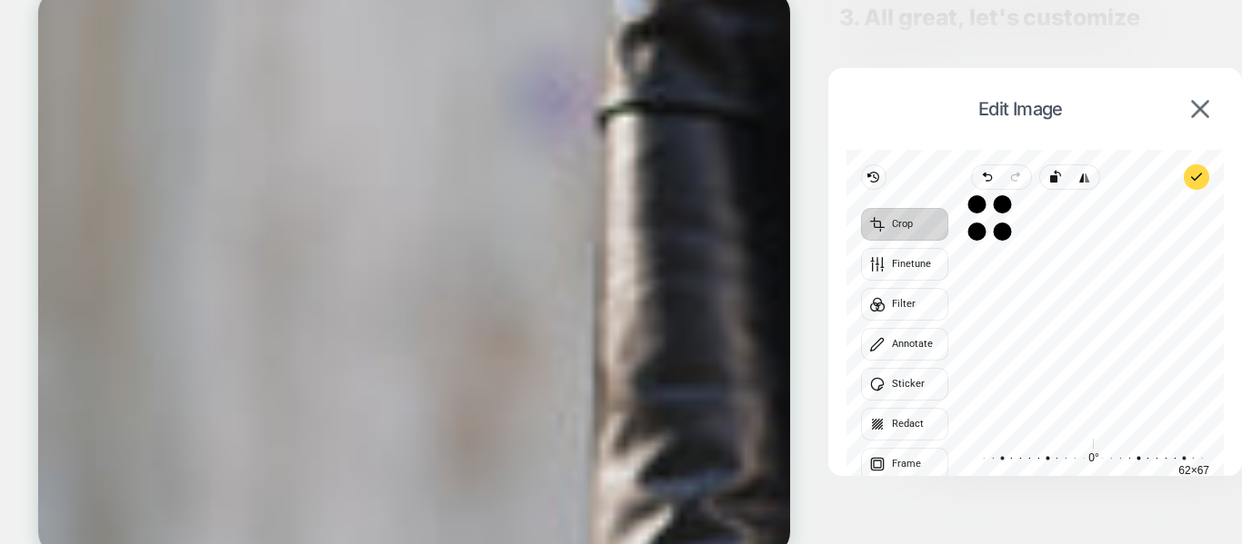
drag, startPoint x: 1039, startPoint y: 295, endPoint x: 995, endPoint y: 241, distance: 69.8
click at [995, 241] on div "Drag corner br" at bounding box center [1002, 232] width 18 height 18
drag, startPoint x: 988, startPoint y: 220, endPoint x: 992, endPoint y: 235, distance: 15.0
click at [990, 238] on div "Drag corner bl" at bounding box center [981, 247] width 18 height 18
click at [998, 214] on div "Drag corner tr" at bounding box center [1002, 204] width 18 height 18
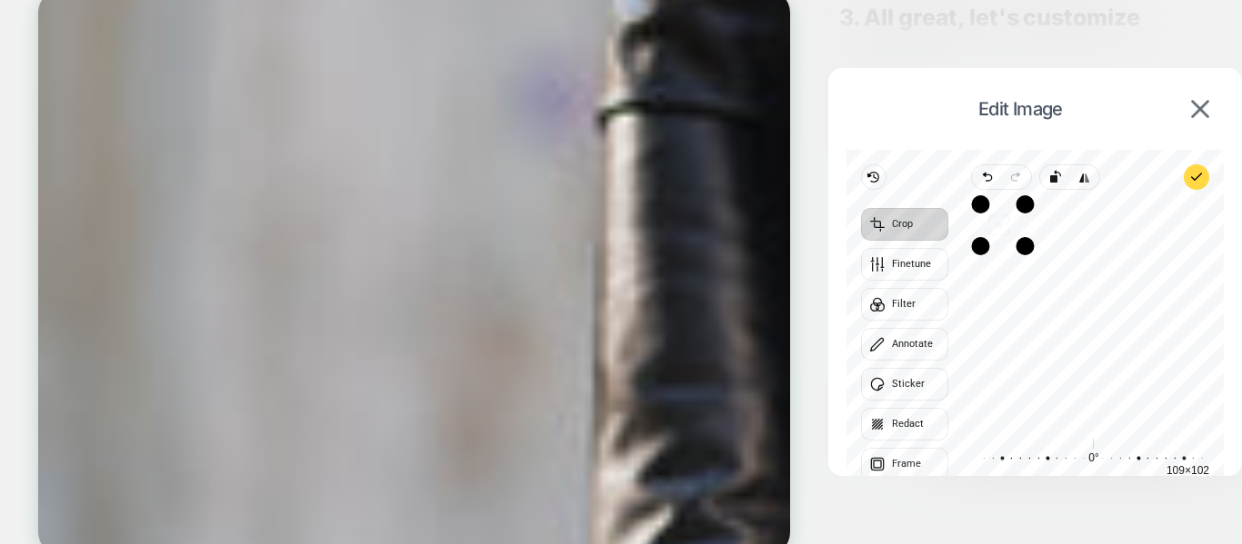
drag, startPoint x: 1001, startPoint y: 206, endPoint x: 1025, endPoint y: 206, distance: 24.5
click at [1025, 206] on div "Drag corner tr" at bounding box center [1024, 204] width 18 height 18
drag, startPoint x: 1003, startPoint y: 223, endPoint x: 1024, endPoint y: 252, distance: 36.4
click at [1029, 270] on div "Recenter" at bounding box center [1086, 314] width 246 height 218
drag, startPoint x: 1009, startPoint y: 238, endPoint x: 1039, endPoint y: 321, distance: 88.0
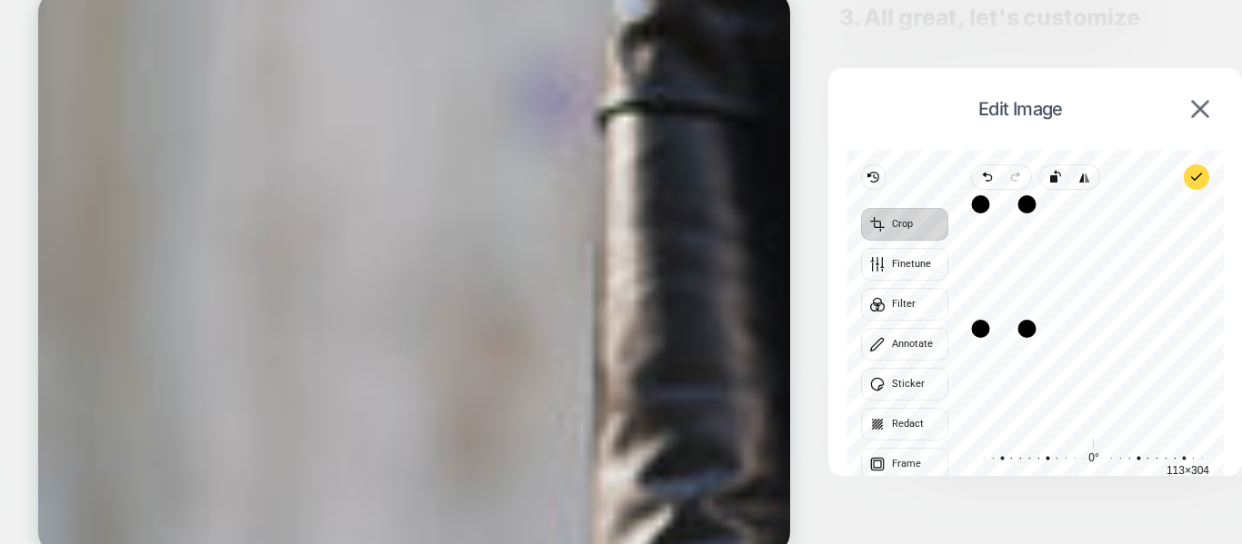
click at [1039, 321] on div "Recenter" at bounding box center [1086, 314] width 246 height 218
drag, startPoint x: 1028, startPoint y: 202, endPoint x: 1114, endPoint y: 225, distance: 89.5
click at [1114, 225] on div "Drag corner tr" at bounding box center [1112, 228] width 18 height 18
drag, startPoint x: 982, startPoint y: 222, endPoint x: 1071, endPoint y: 282, distance: 107.4
click at [1071, 282] on div "Drag corner tl" at bounding box center [1069, 288] width 18 height 18
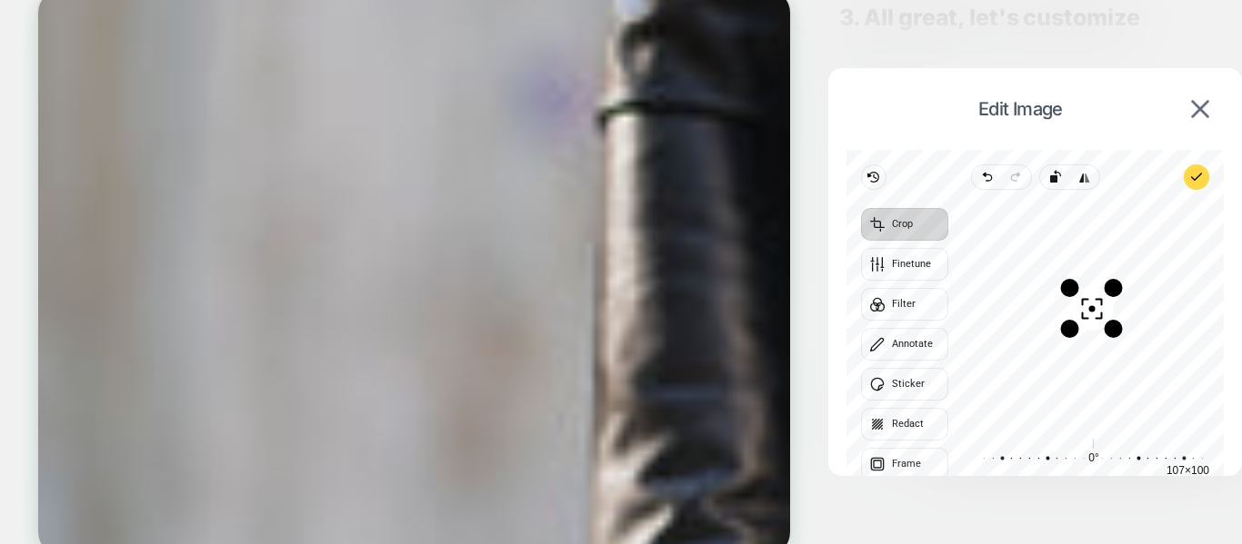
click at [1165, 474] on div at bounding box center [1092, 459] width 235 height 51
click at [1171, 469] on div at bounding box center [1092, 459] width 235 height 51
click at [1075, 294] on div "Drag corner tl" at bounding box center [1073, 292] width 18 height 18
click at [1196, 179] on polyline "button" at bounding box center [1197, 177] width 10 height 6
click at [1203, 114] on img at bounding box center [1200, 109] width 18 height 18
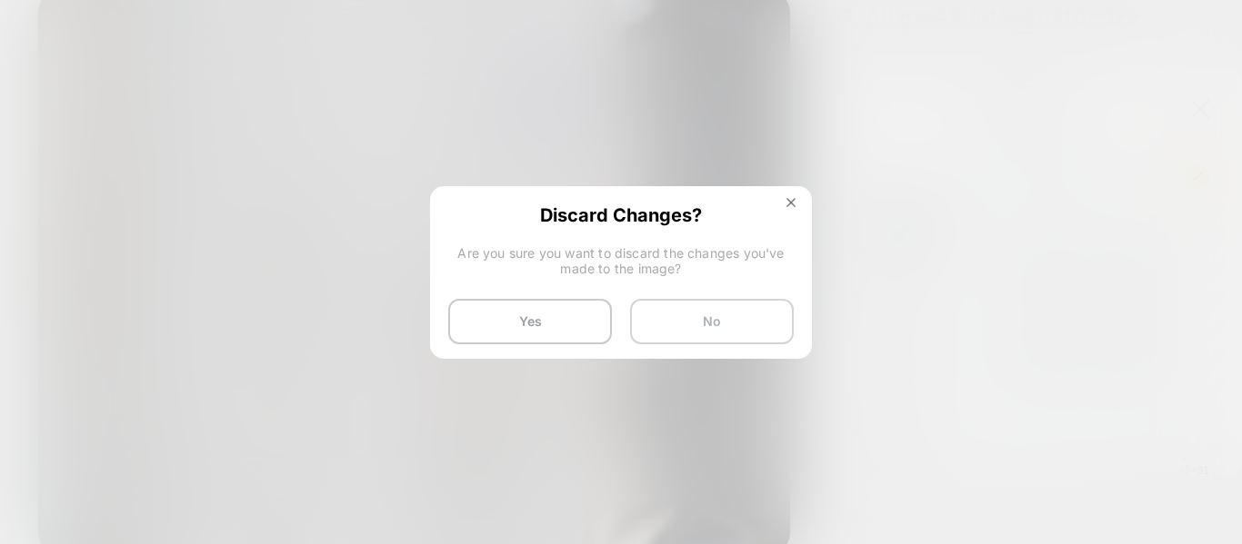
click at [678, 315] on button "No" at bounding box center [712, 321] width 164 height 45
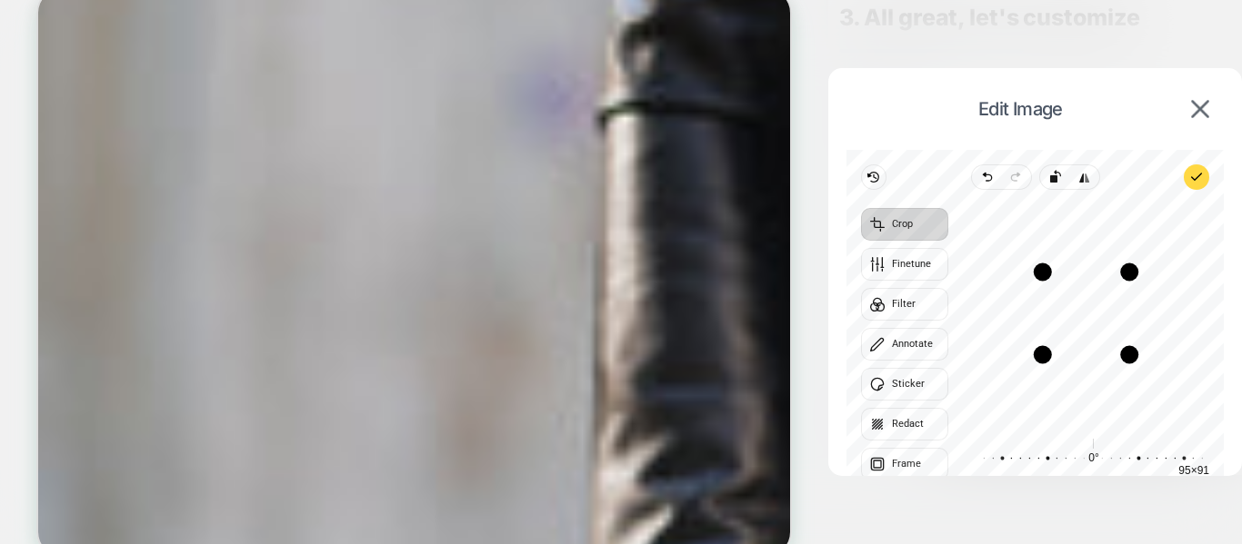
click at [1210, 121] on div "Edit Image" at bounding box center [1034, 108] width 377 height 45
click at [1196, 108] on img at bounding box center [1200, 109] width 18 height 18
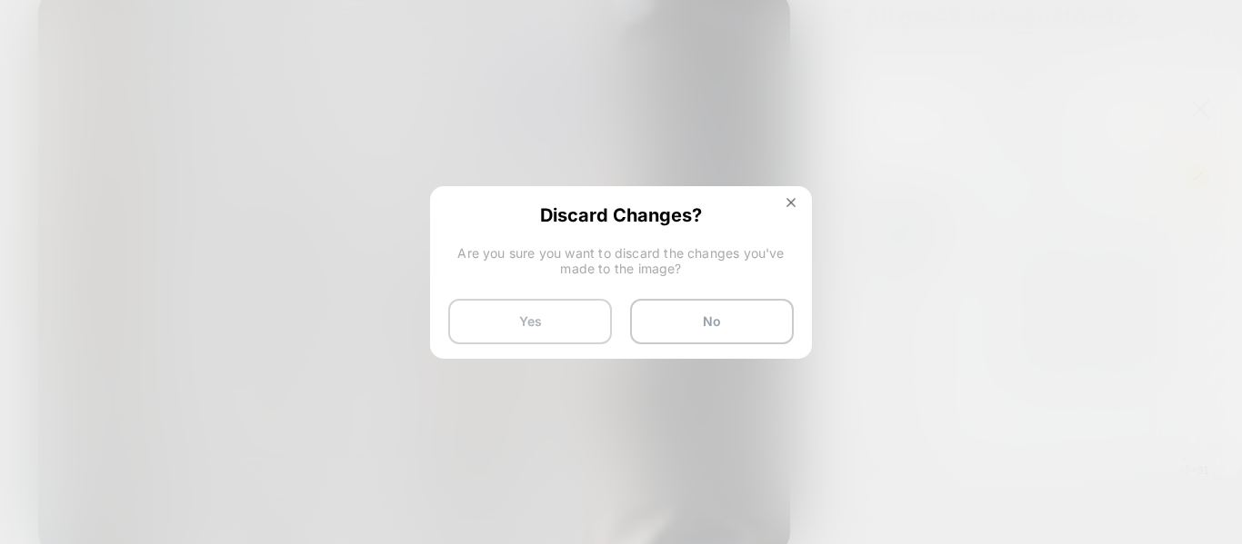
click at [464, 321] on button "Yes" at bounding box center [530, 321] width 164 height 45
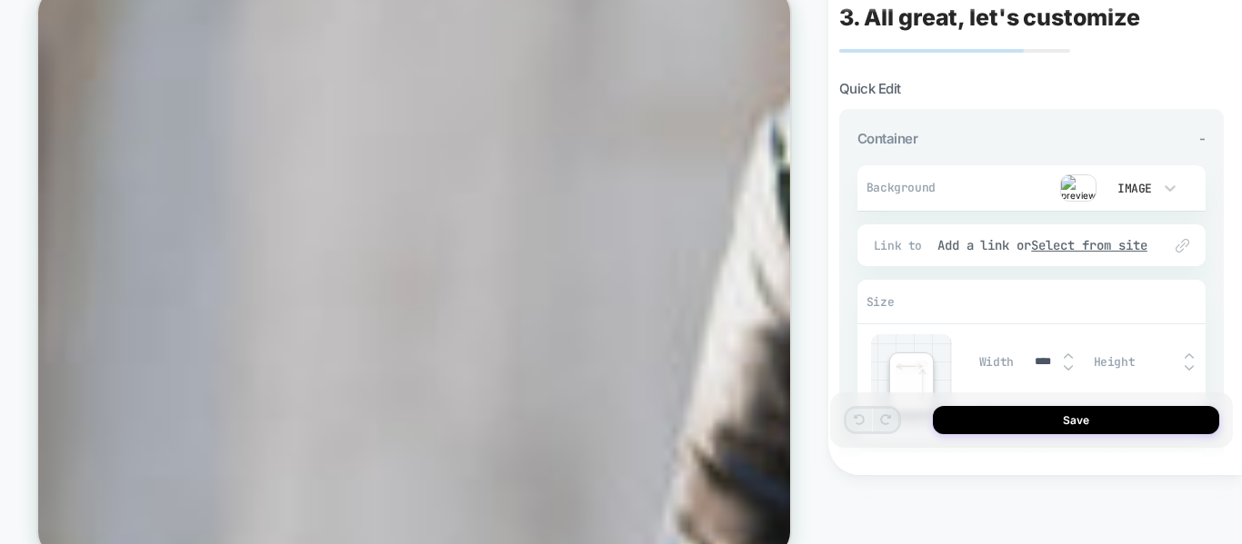
scroll to position [3382, 0]
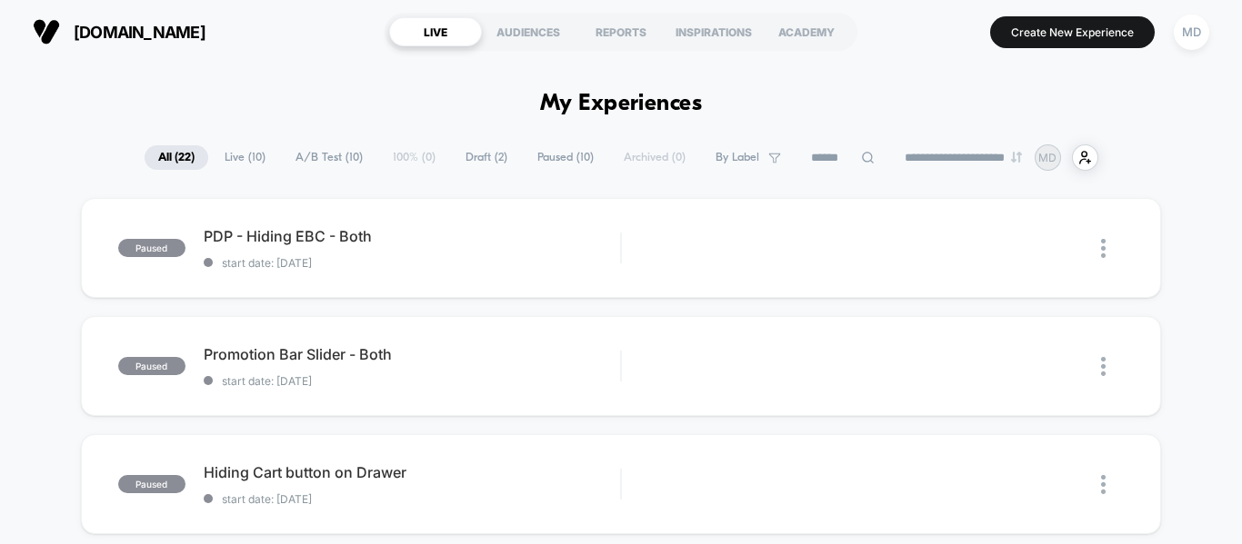
click at [467, 152] on span "Draft ( 2 )" at bounding box center [486, 157] width 69 height 25
